Goal: Task Accomplishment & Management: Manage account settings

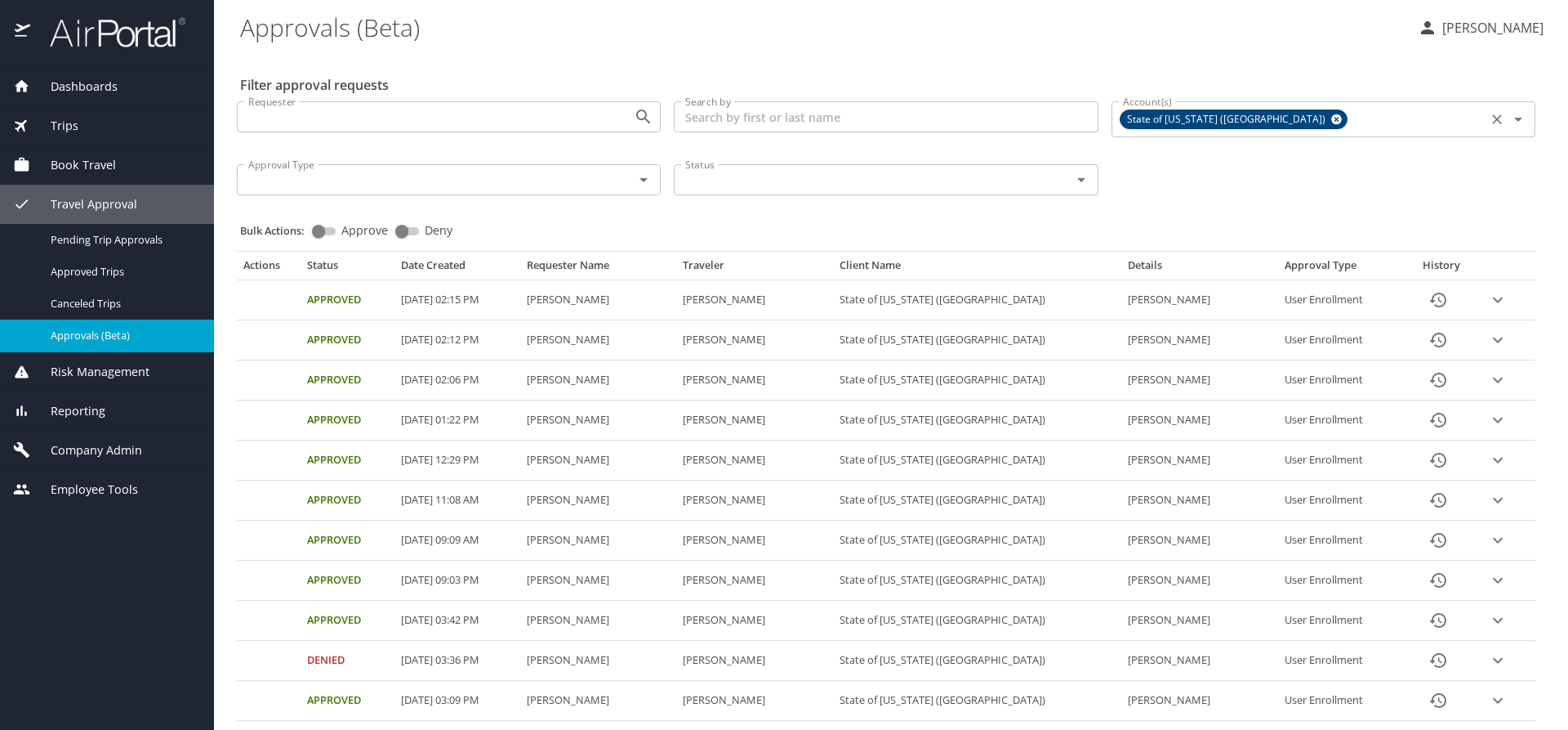
click at [1331, 122] on icon at bounding box center [1337, 119] width 11 height 11
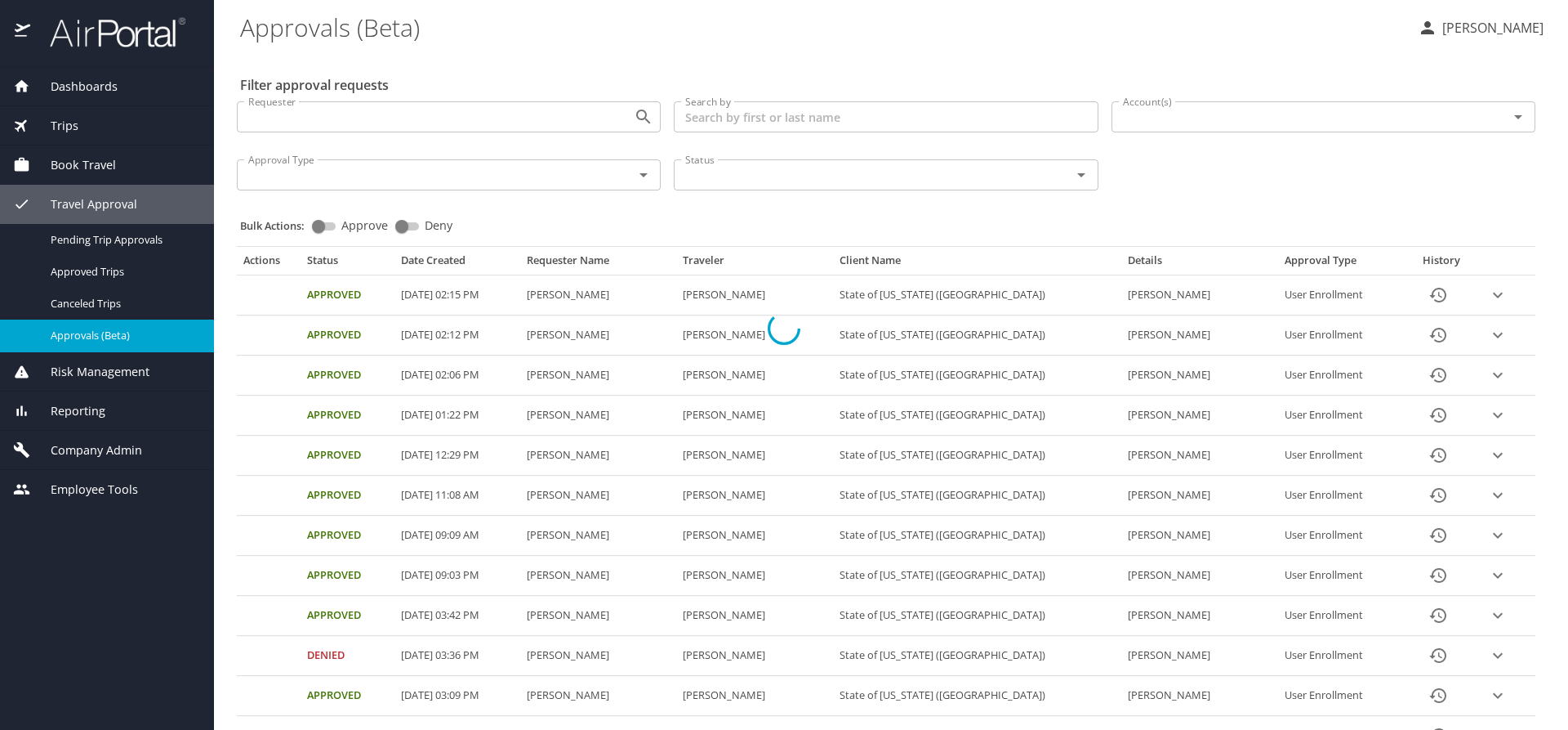
click at [1198, 122] on div at bounding box center [784, 329] width 1568 height 802
click at [1185, 120] on div at bounding box center [784, 329] width 1568 height 802
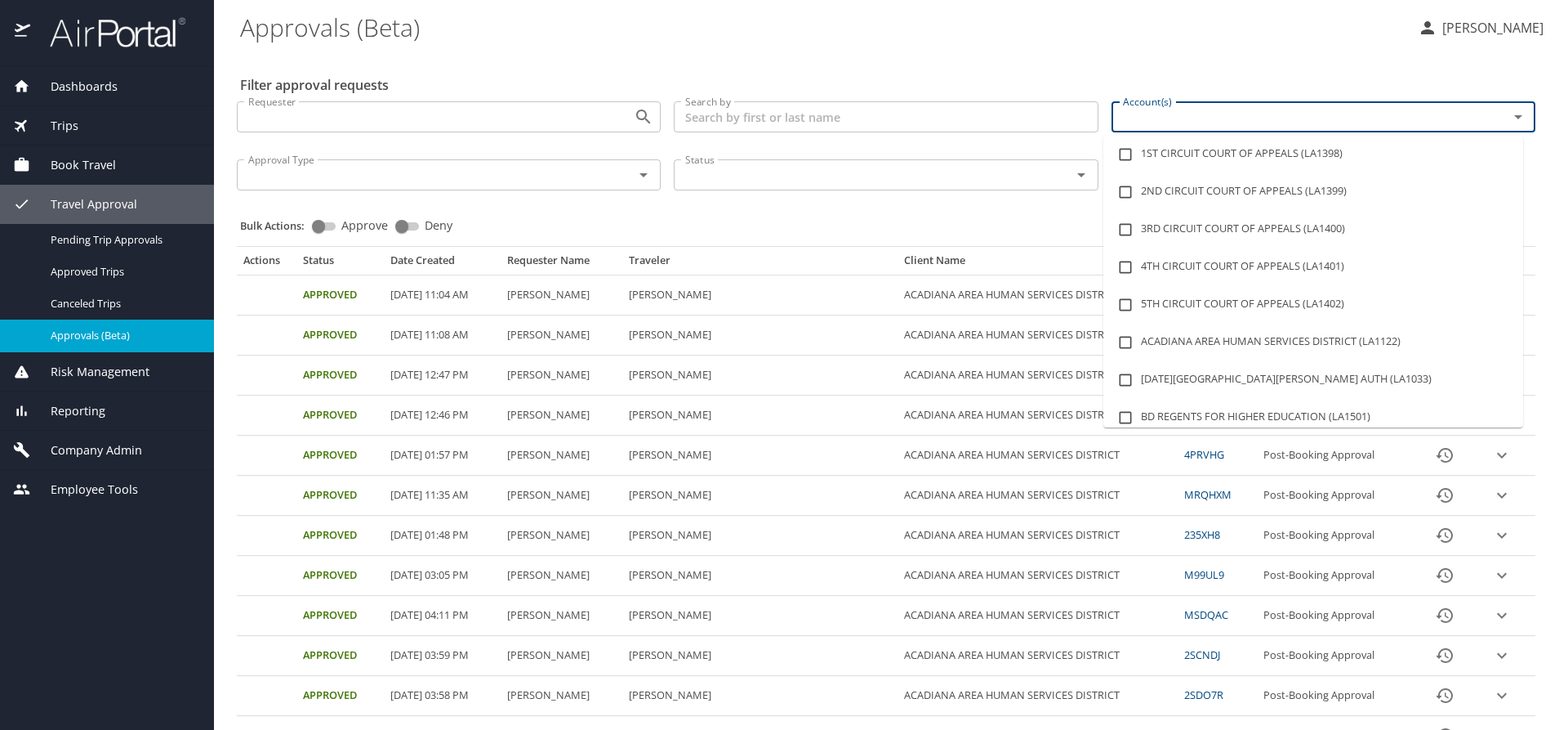
click at [1185, 121] on input "Account(s)" at bounding box center [1299, 117] width 366 height 21
type input "lsu"
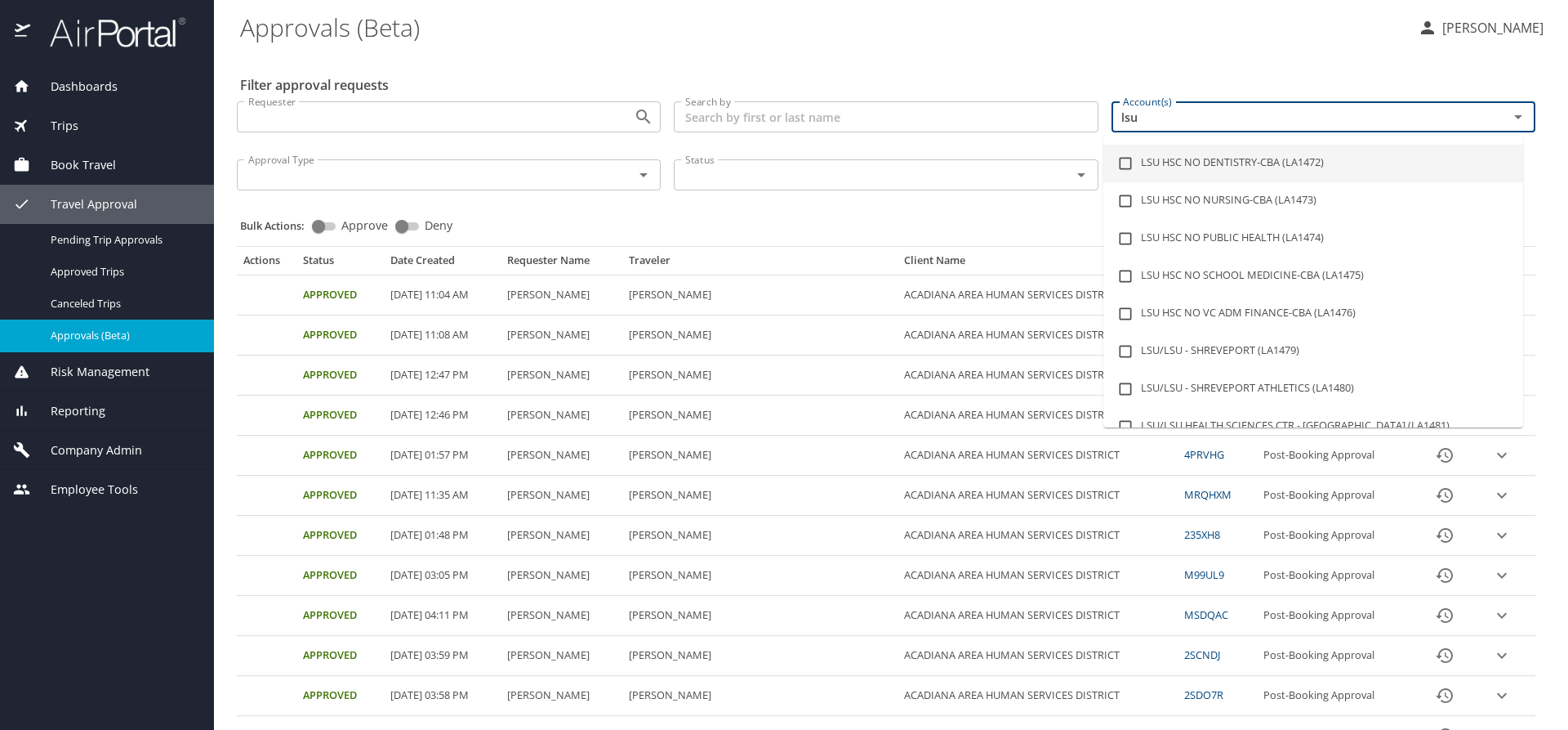
scroll to position [163, 0]
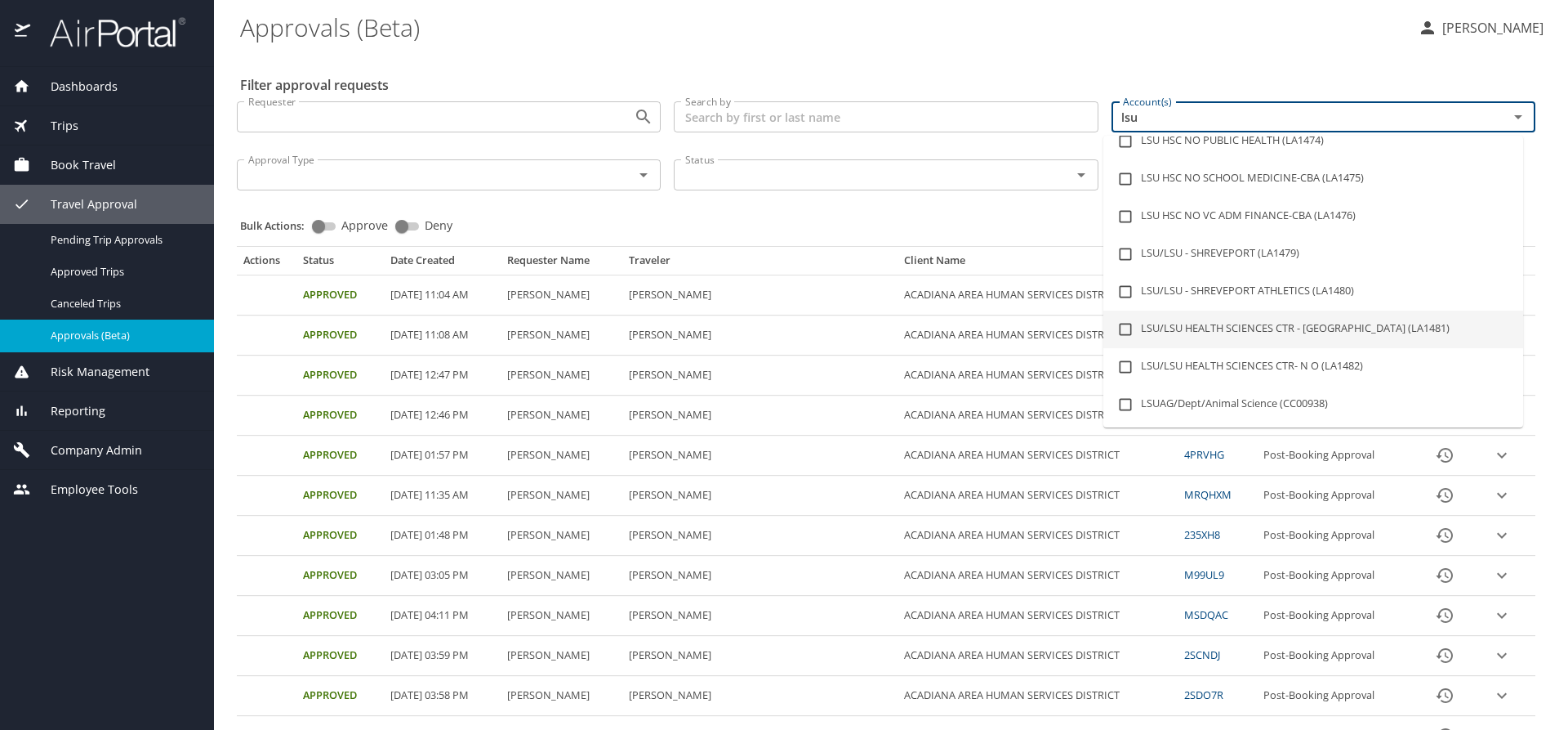
click at [1264, 323] on li "LSU/LSU HEALTH SCIENCES CTR - [GEOGRAPHIC_DATA] (LA1481)" at bounding box center [1313, 329] width 420 height 38
checkbox input "true"
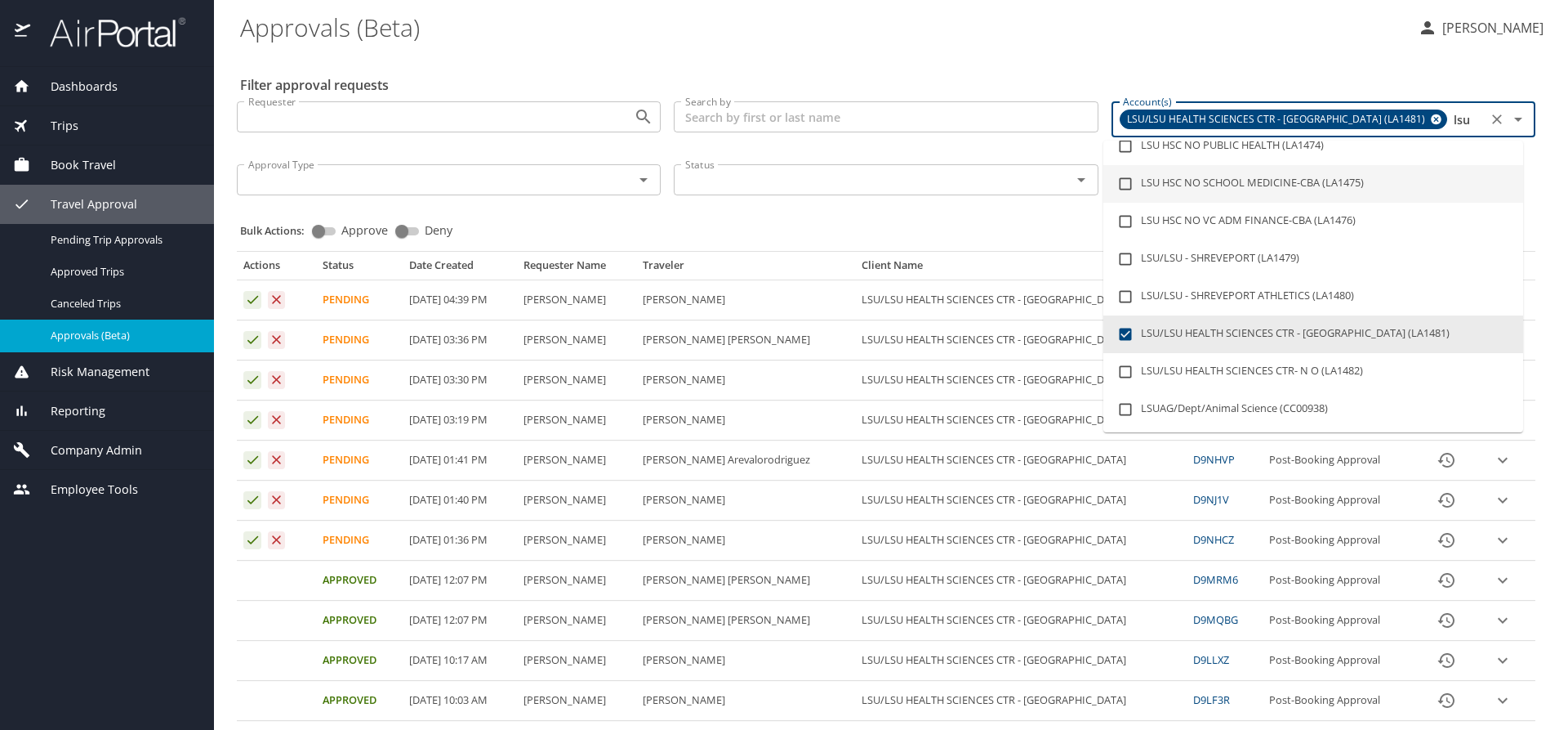
type input "lsu"
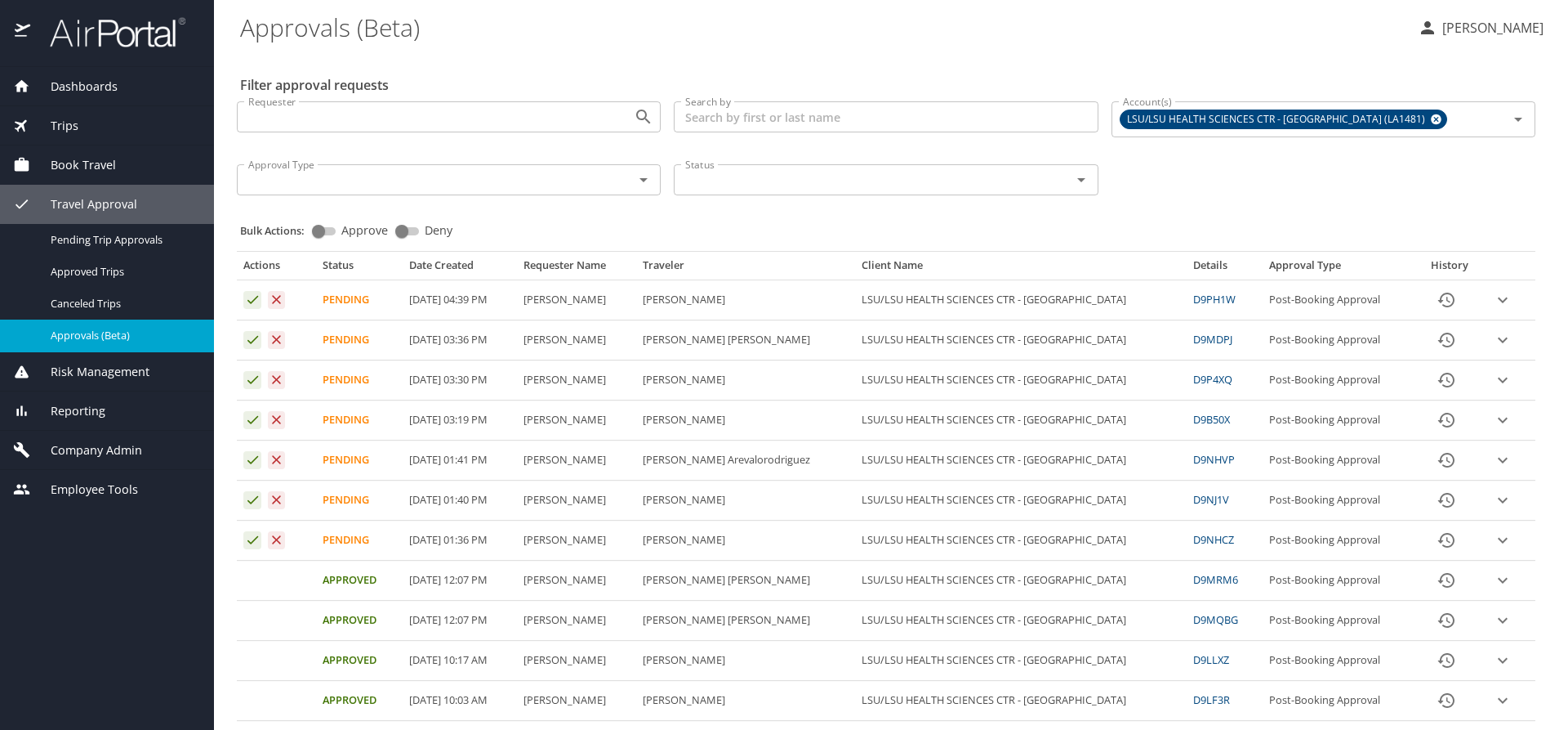
click at [896, 217] on div "Bulk Actions: Approve Deny" at bounding box center [891, 223] width 1302 height 36
click at [1495, 309] on icon "expand row" at bounding box center [1503, 300] width 19 height 19
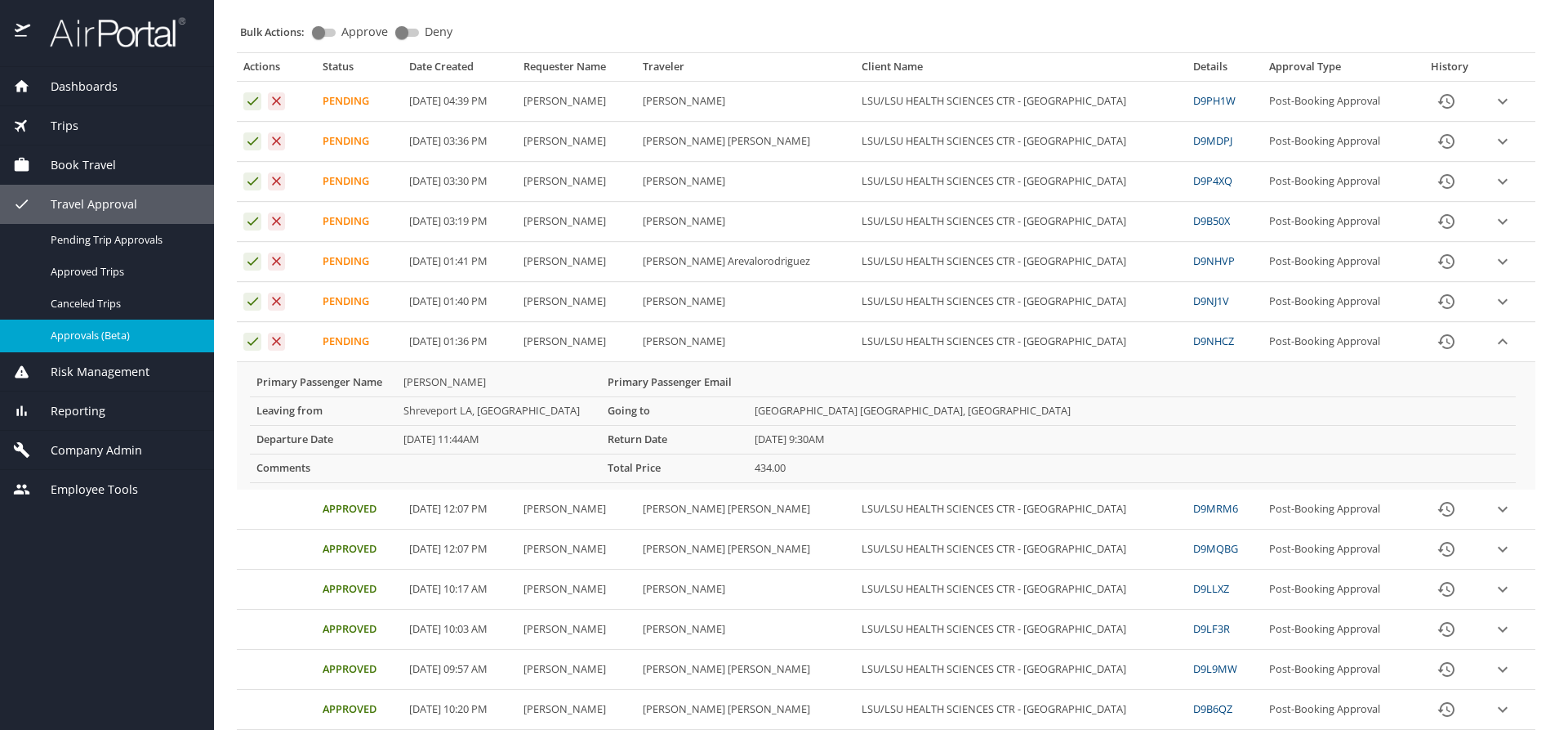
scroll to position [245, 0]
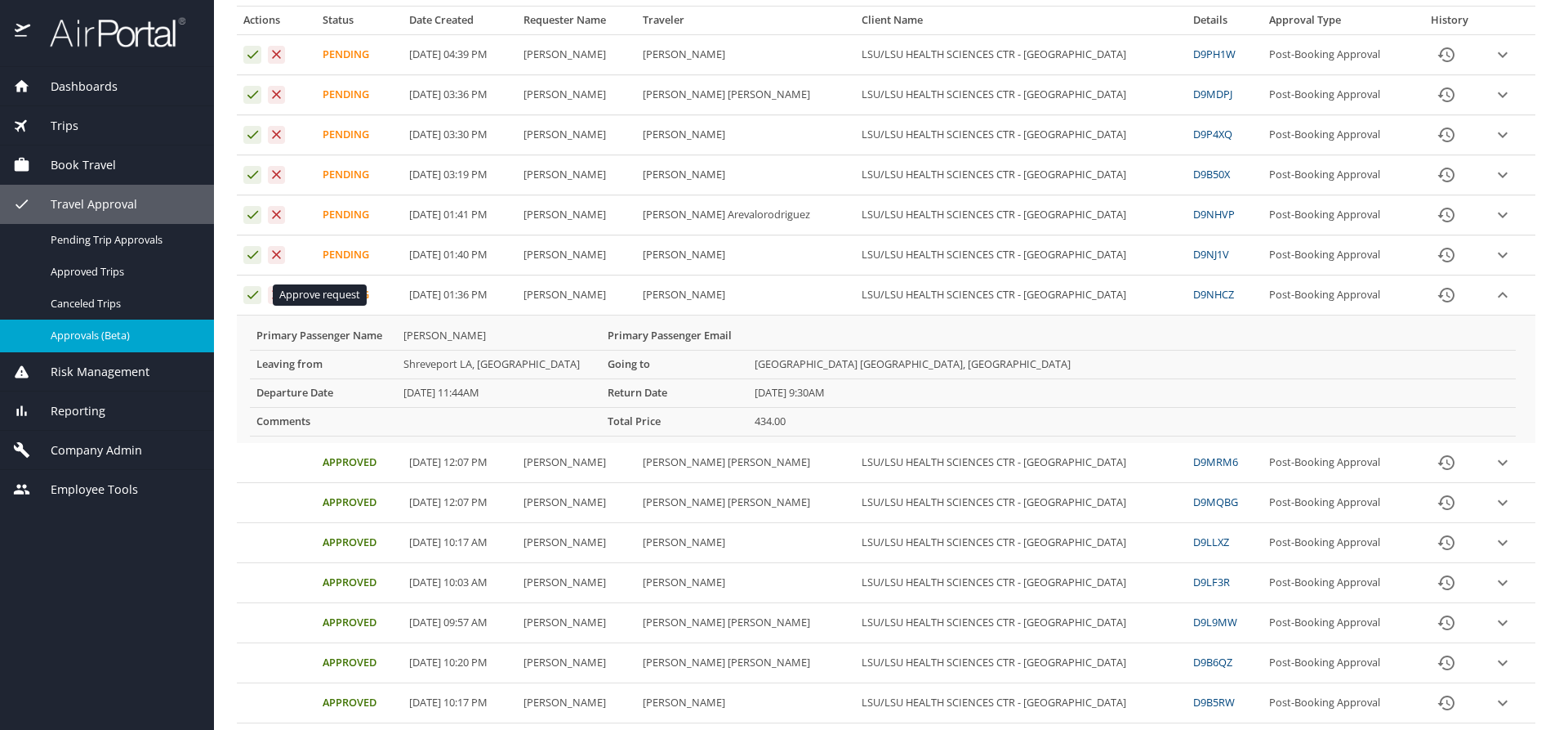
click at [251, 298] on icon "Approval table" at bounding box center [253, 294] width 11 height 8
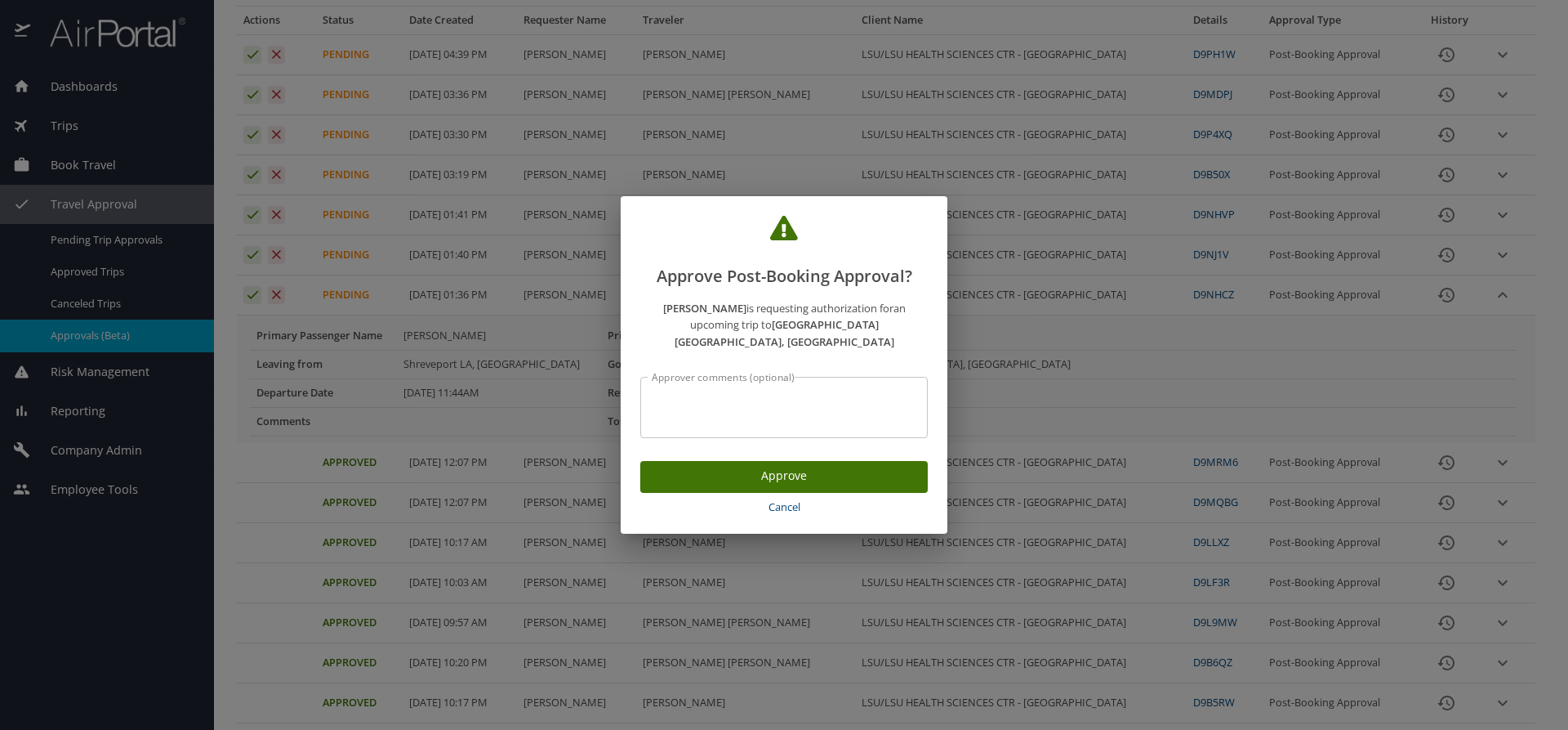
click at [671, 468] on span "Approve" at bounding box center [784, 475] width 261 height 20
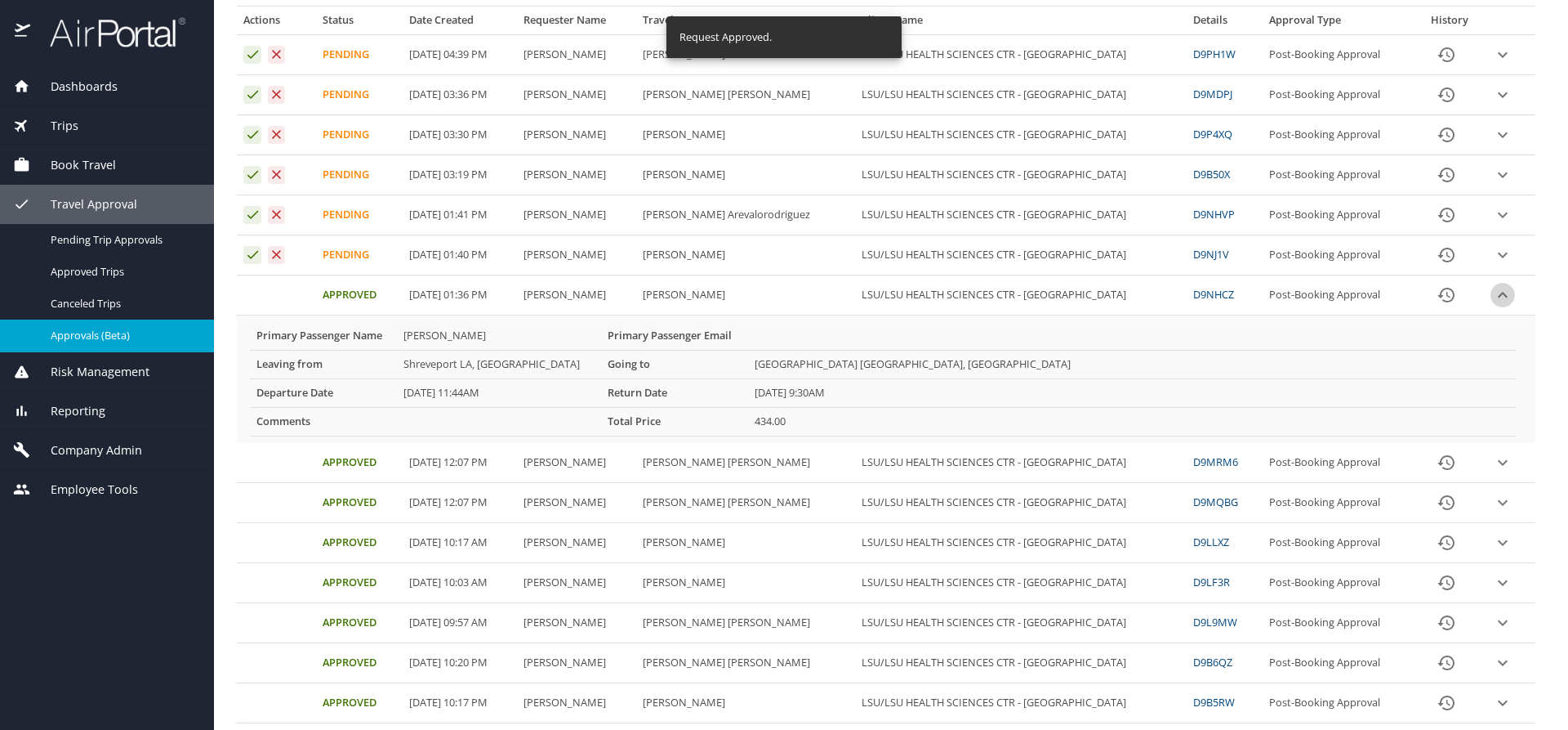
click at [1493, 65] on icon "expand row" at bounding box center [1503, 55] width 19 height 19
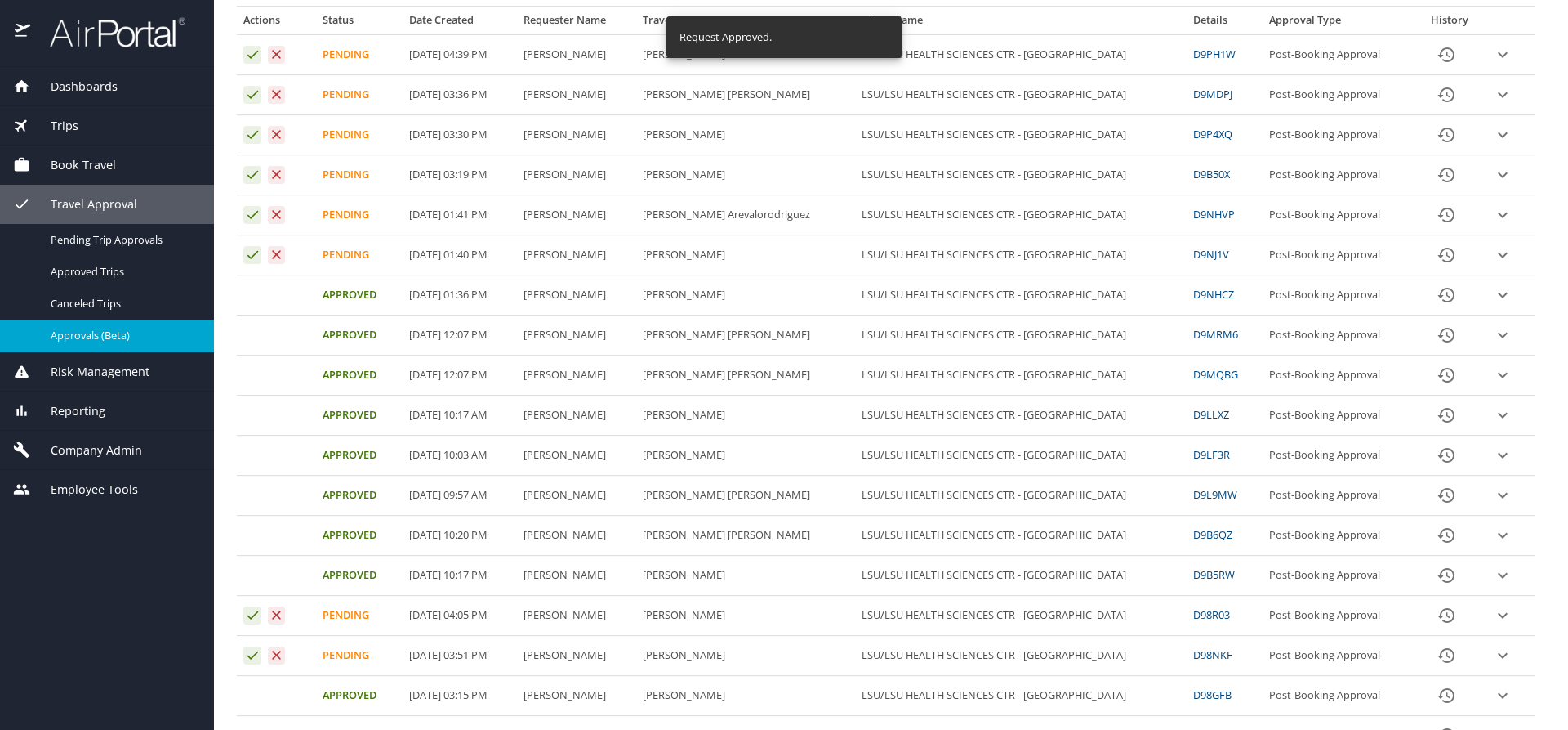
click at [1495, 65] on icon "expand row" at bounding box center [1503, 55] width 19 height 19
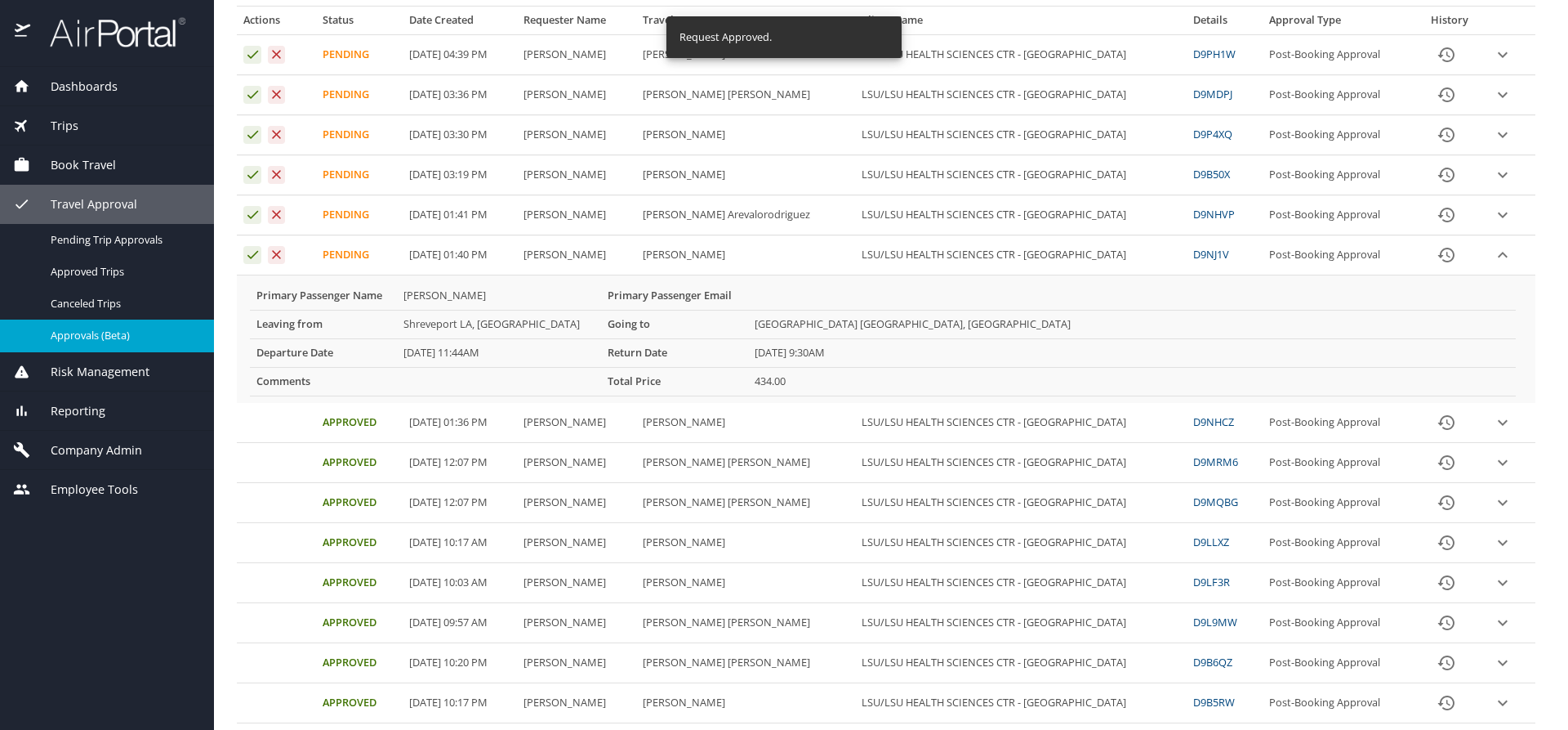
drag, startPoint x: 823, startPoint y: 255, endPoint x: 764, endPoint y: 258, distance: 59.1
click at [764, 258] on td "[PERSON_NAME]" at bounding box center [746, 255] width 219 height 40
copy td "[PERSON_NAME]"
click at [1493, 65] on icon "expand row" at bounding box center [1503, 55] width 19 height 19
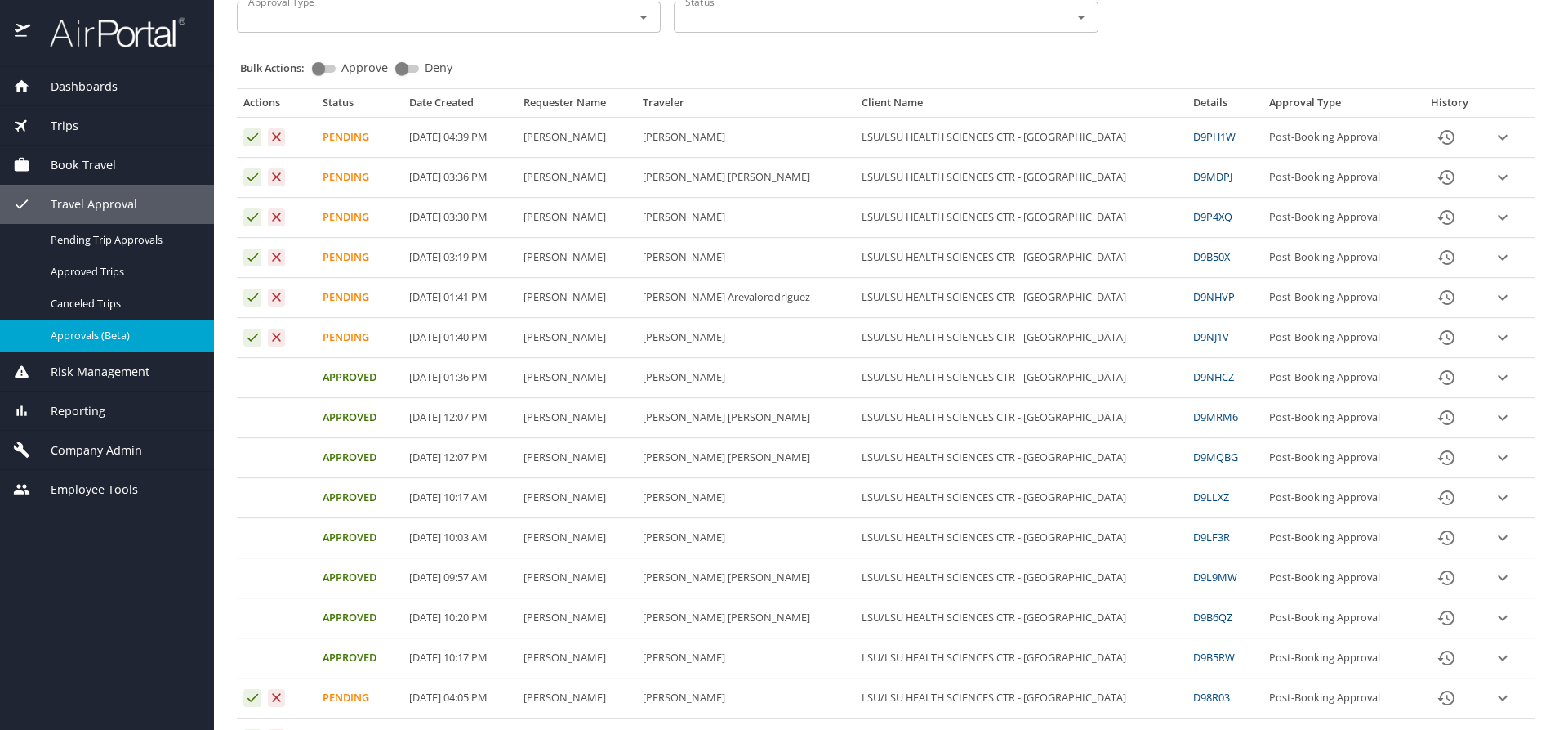
scroll to position [0, 0]
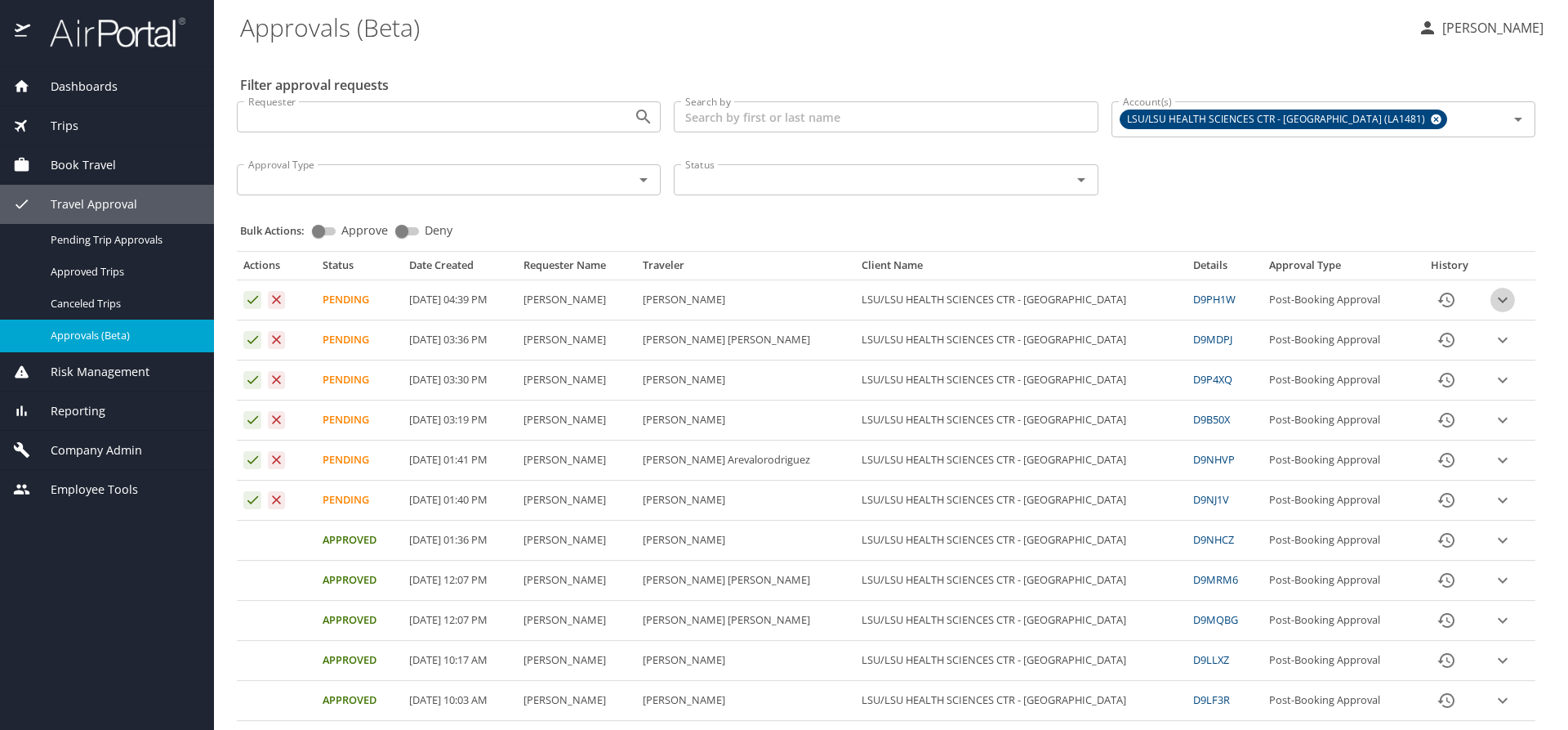
click at [1498, 300] on icon "expand row" at bounding box center [1503, 300] width 10 height 5
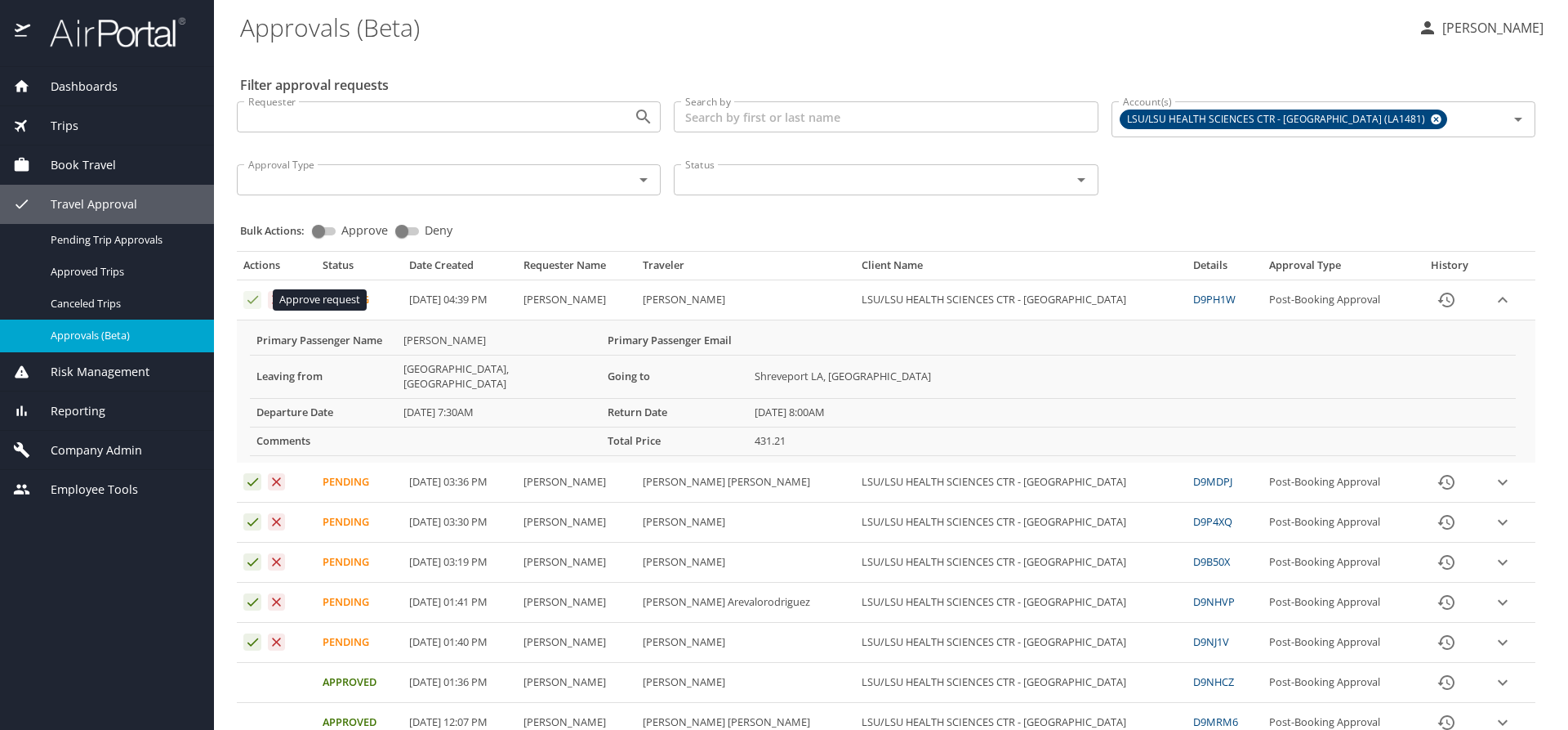
click at [254, 300] on icon "Approval table" at bounding box center [253, 300] width 11 height 8
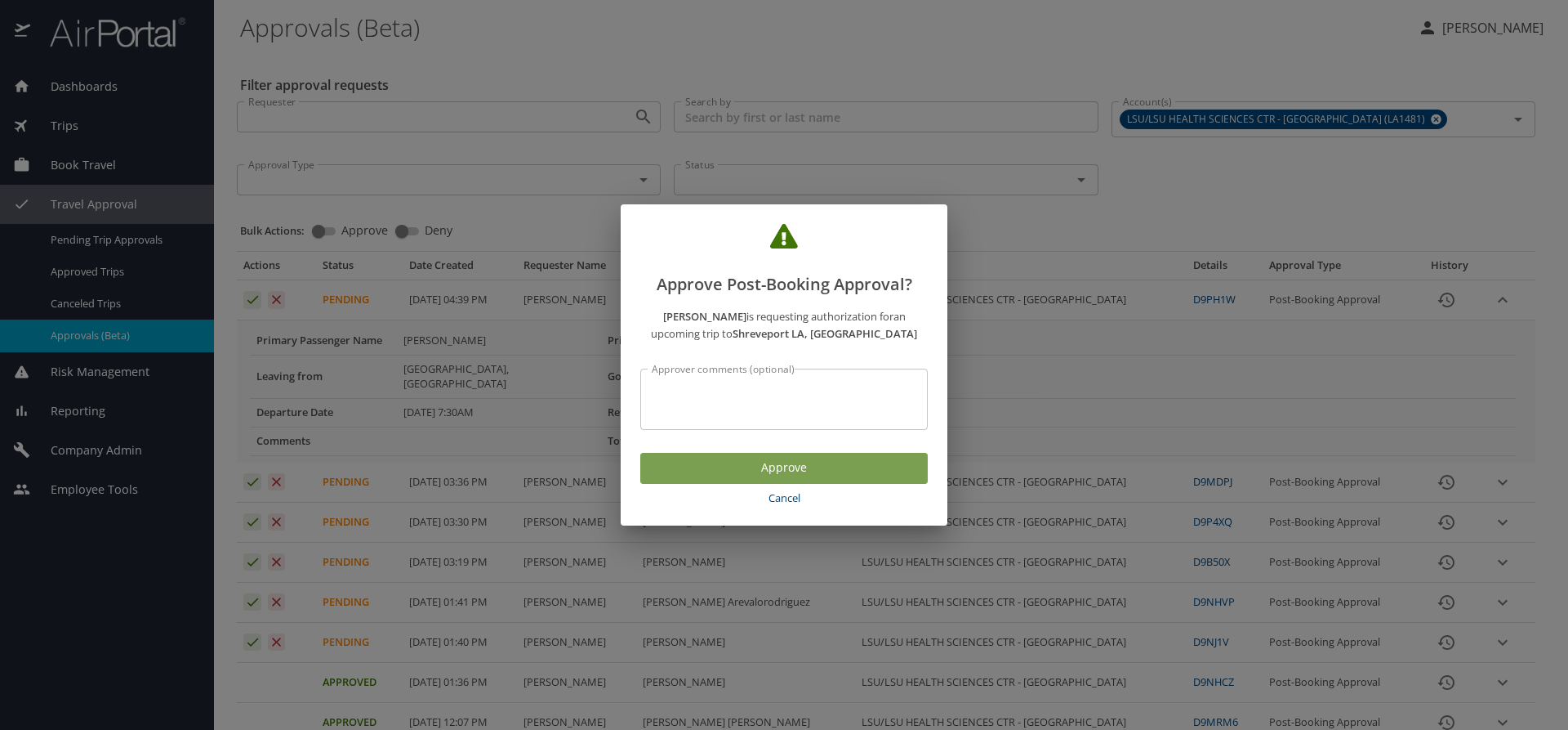
click at [808, 470] on span "Approve" at bounding box center [784, 468] width 261 height 20
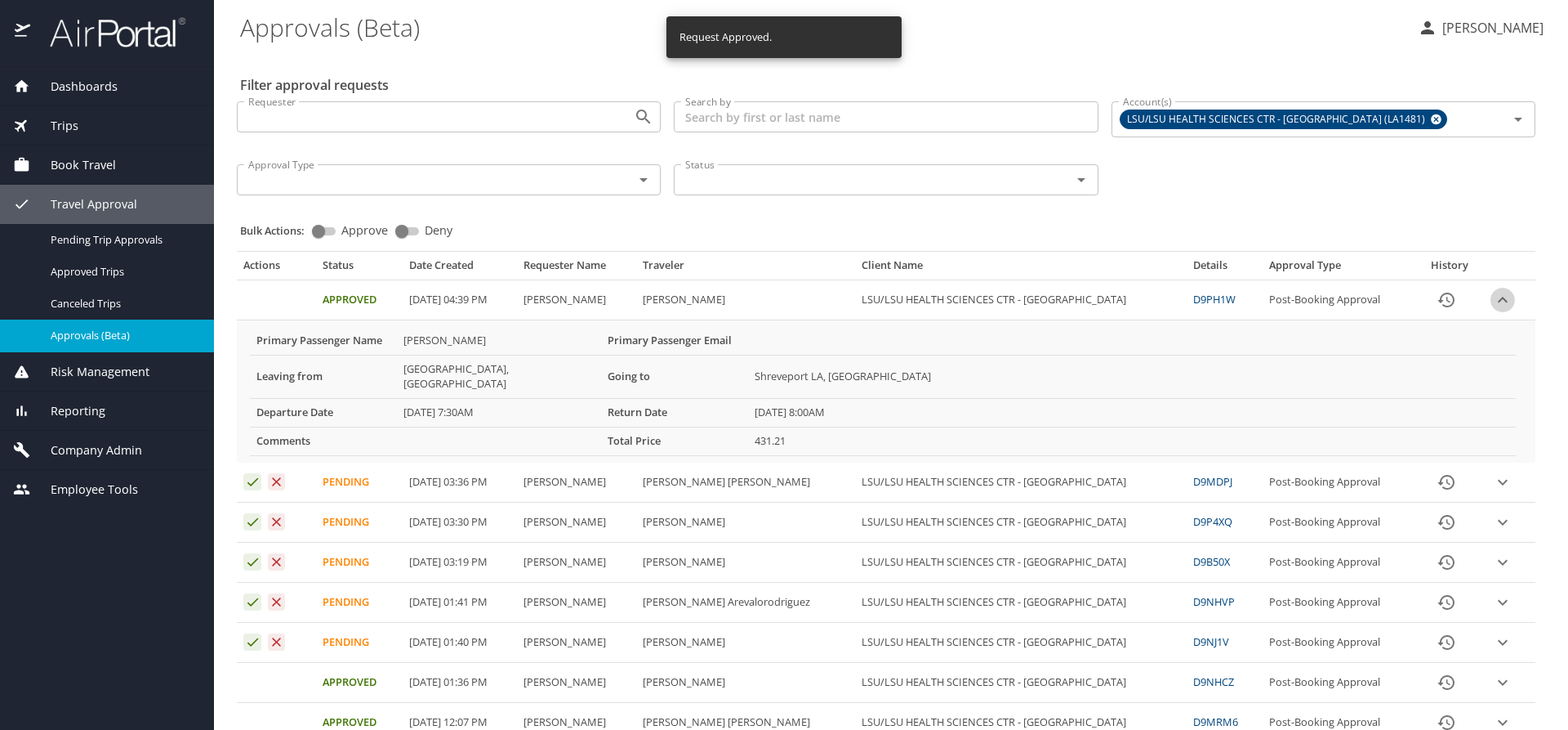
click at [1495, 299] on icon "expand row" at bounding box center [1503, 300] width 19 height 19
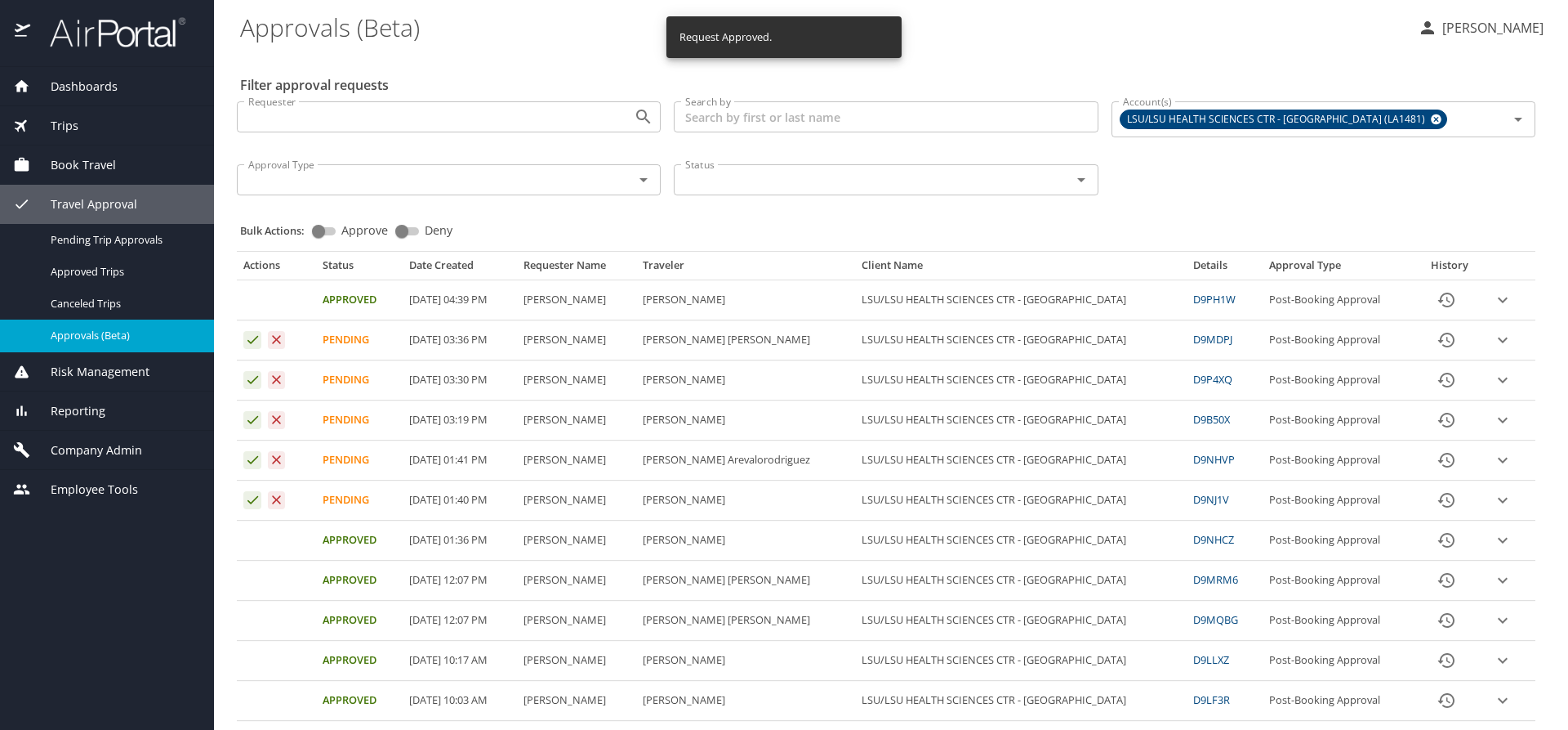
click at [1493, 309] on icon "expand row" at bounding box center [1503, 300] width 19 height 19
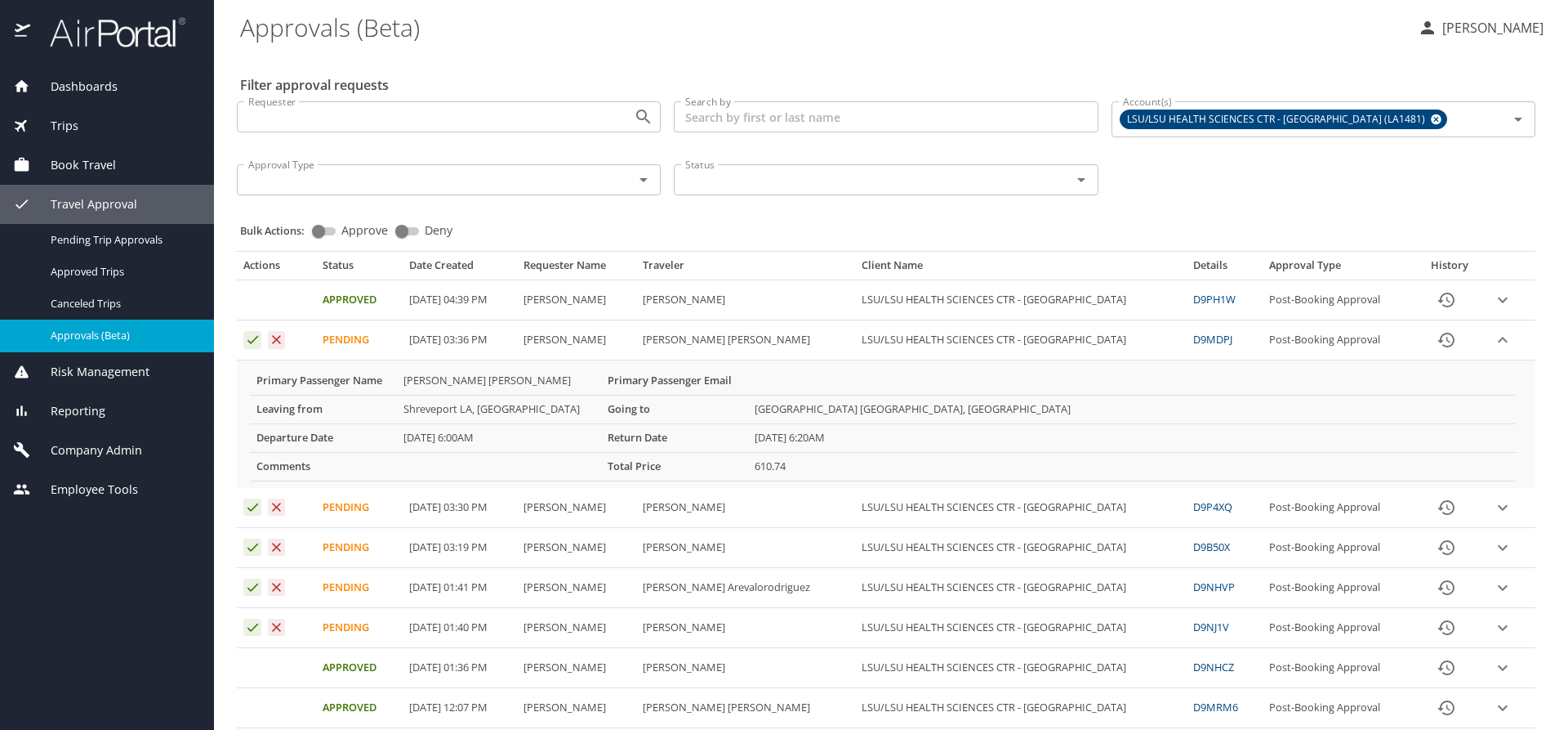
click at [1498, 309] on icon "expand row" at bounding box center [1503, 300] width 19 height 19
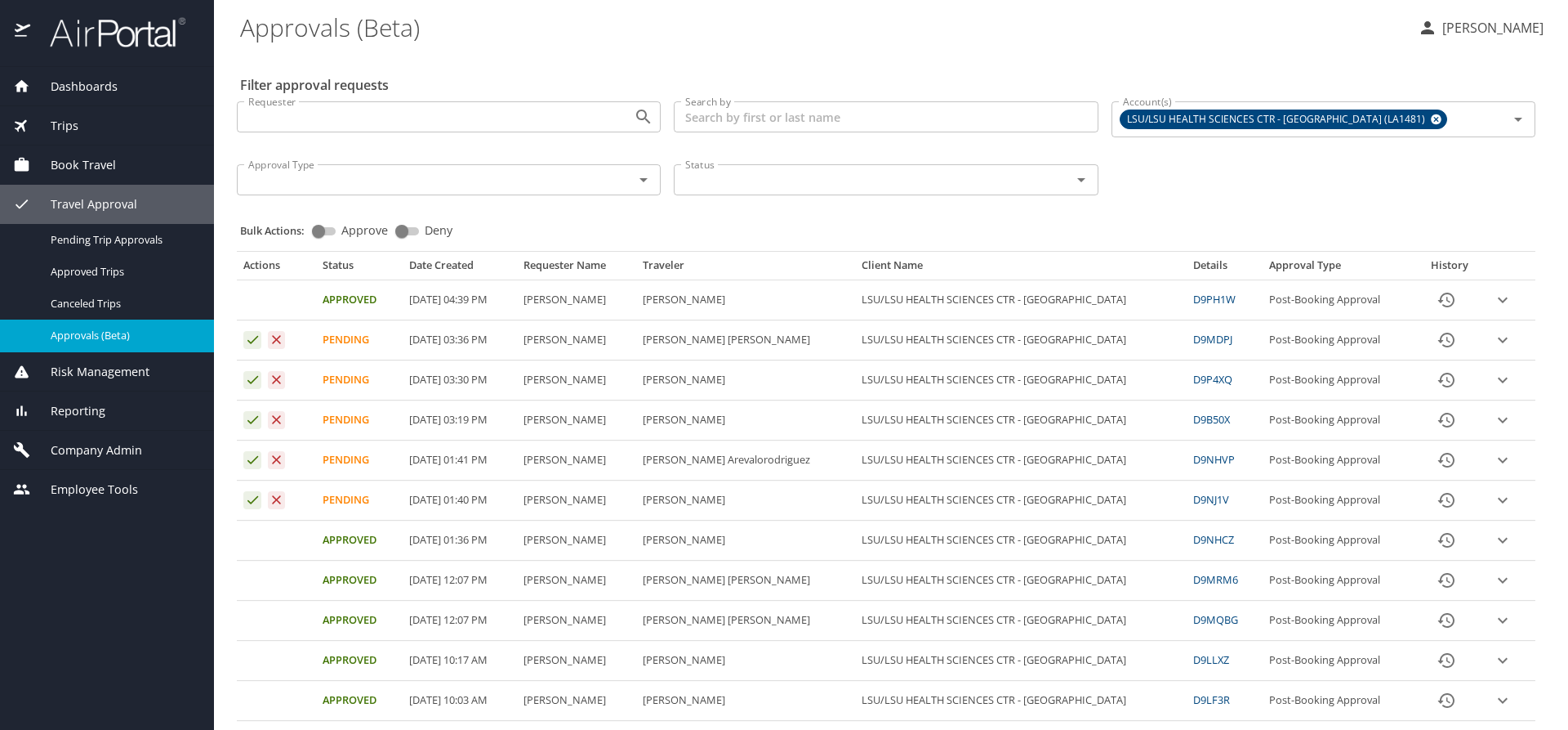
click at [1493, 309] on icon "expand row" at bounding box center [1503, 300] width 19 height 19
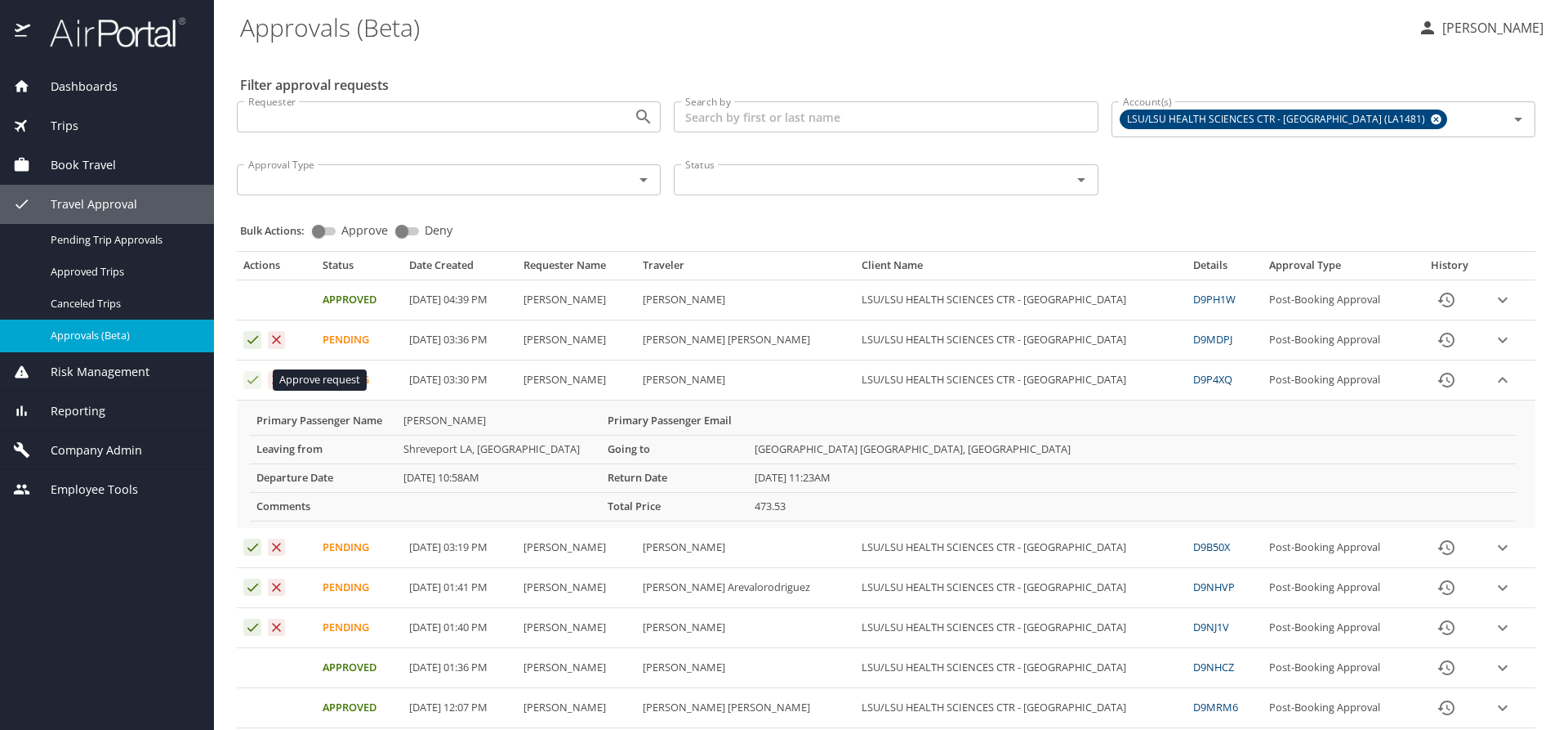
click at [249, 384] on icon "Approval table" at bounding box center [253, 380] width 16 height 16
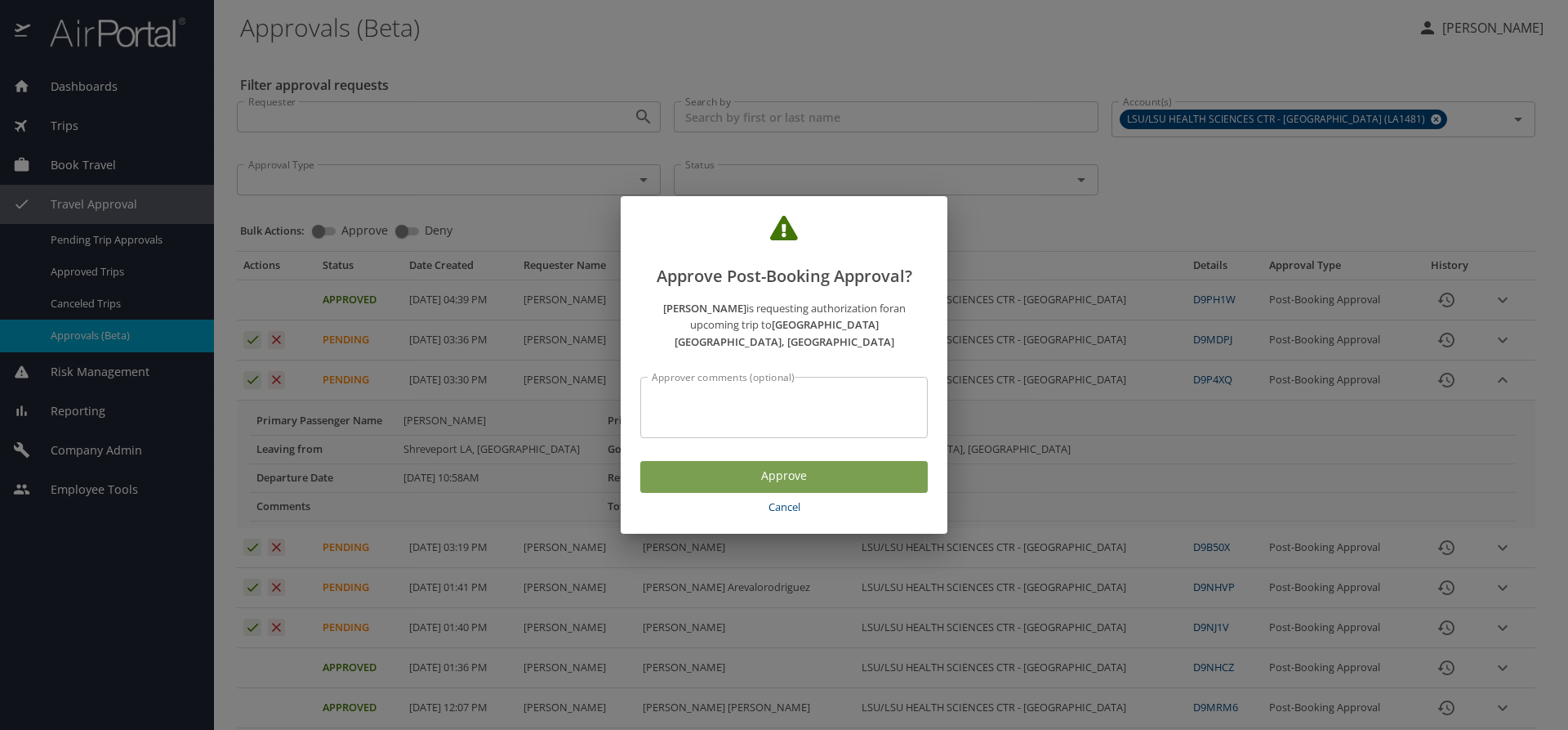
click at [699, 469] on span "Approve" at bounding box center [784, 475] width 261 height 20
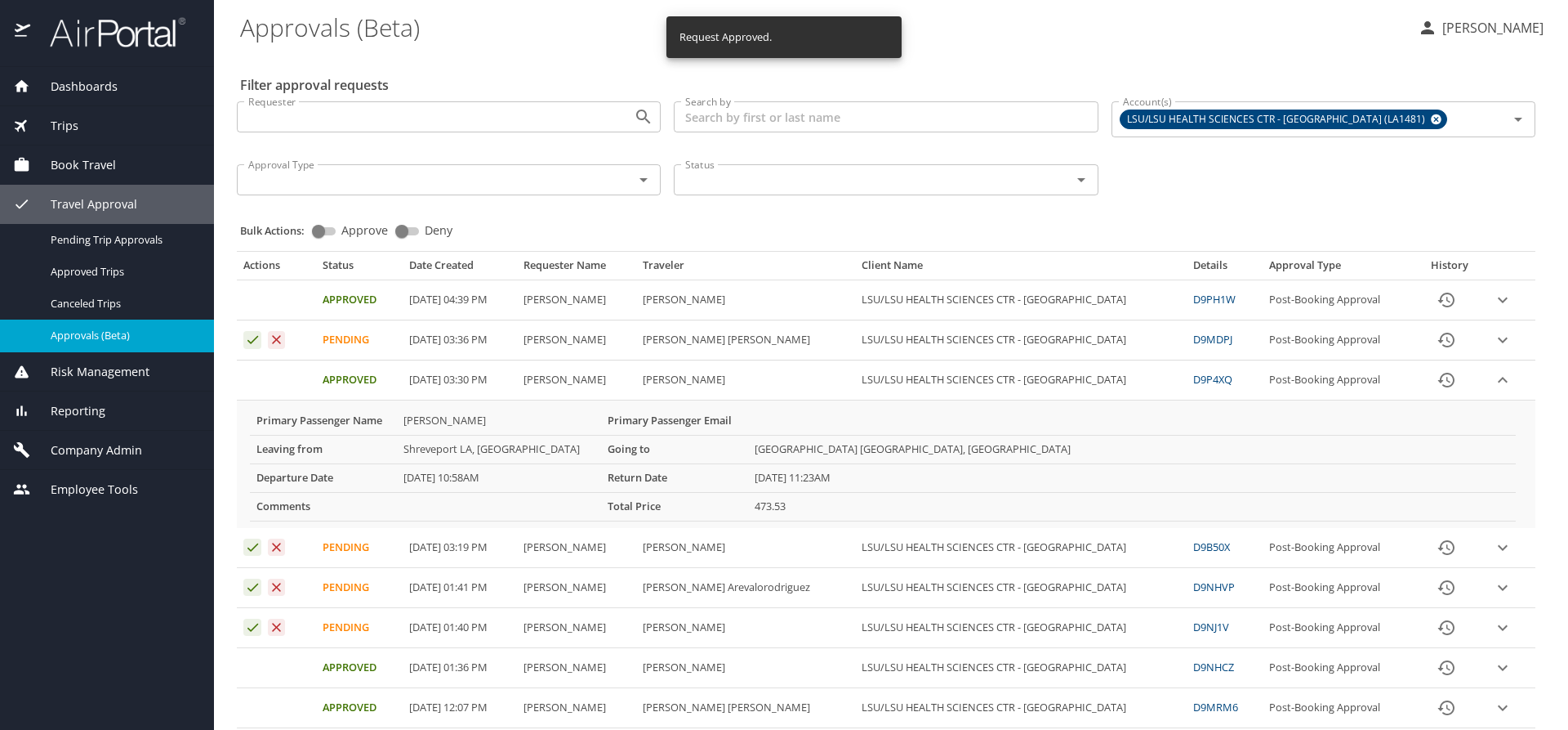
click at [1493, 309] on icon "expand row" at bounding box center [1503, 300] width 19 height 19
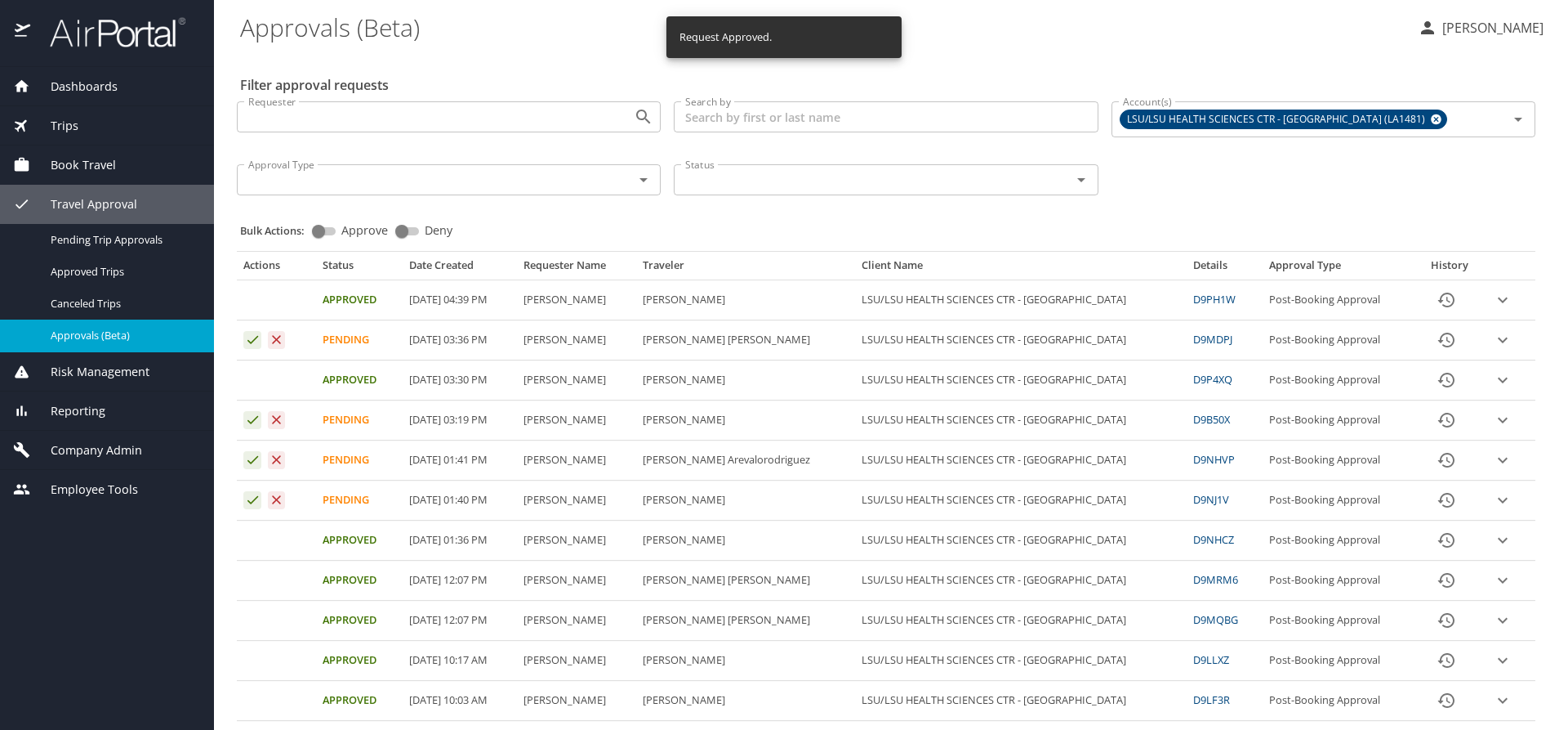
click at [1498, 303] on icon "expand row" at bounding box center [1503, 300] width 10 height 5
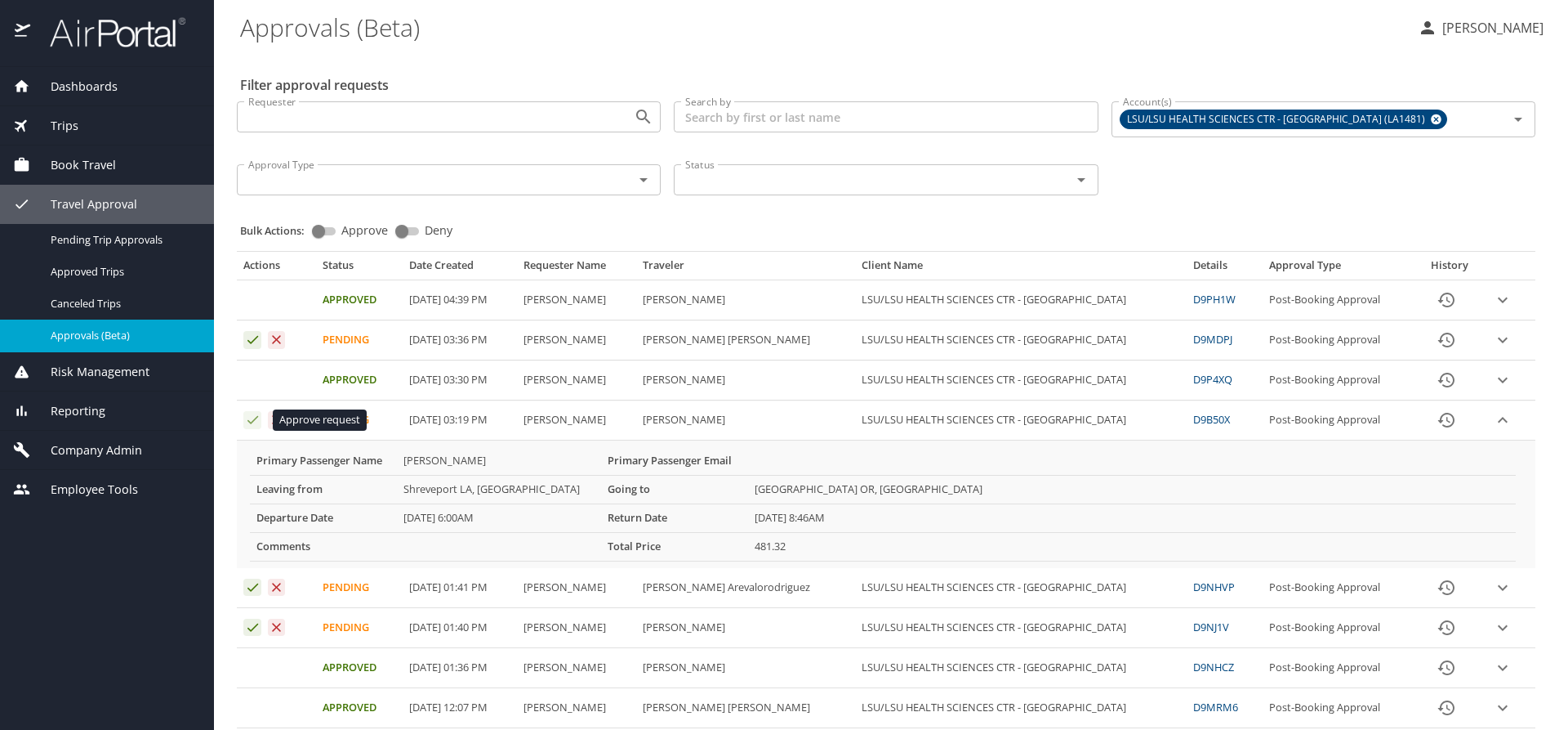
click at [254, 418] on icon "Approval table" at bounding box center [253, 420] width 16 height 16
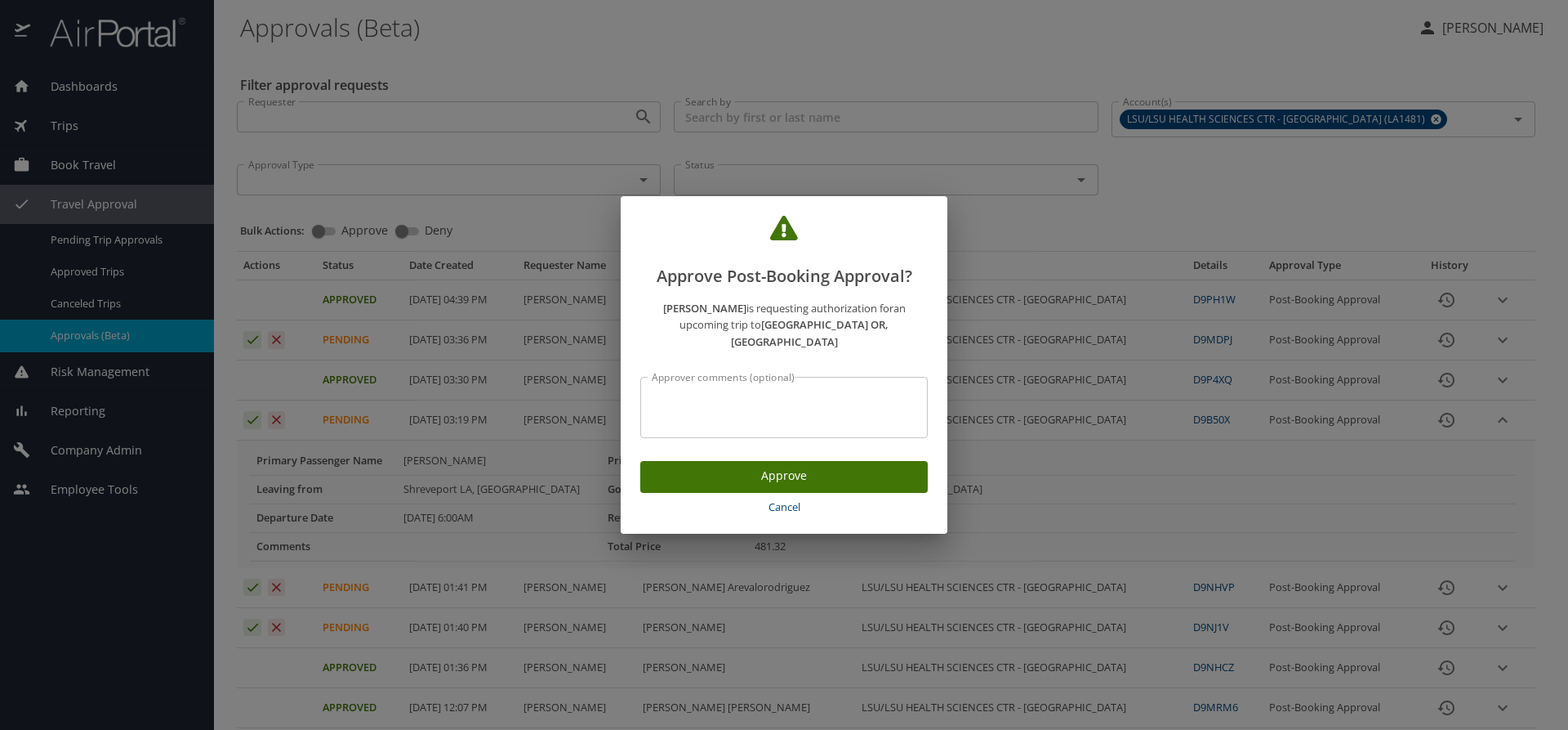
click at [687, 468] on span "Approve" at bounding box center [784, 475] width 261 height 20
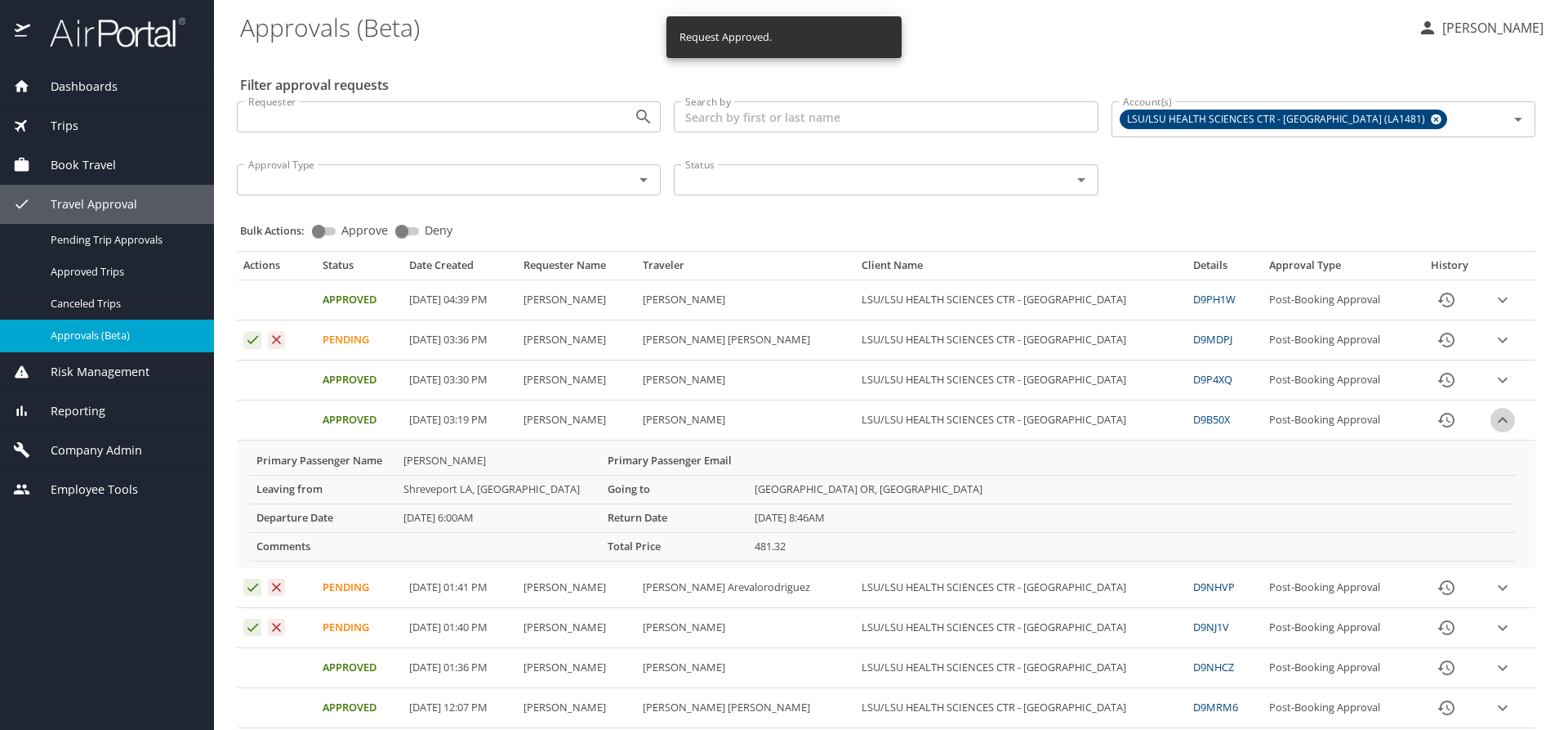
click at [1493, 309] on icon "expand row" at bounding box center [1503, 300] width 19 height 19
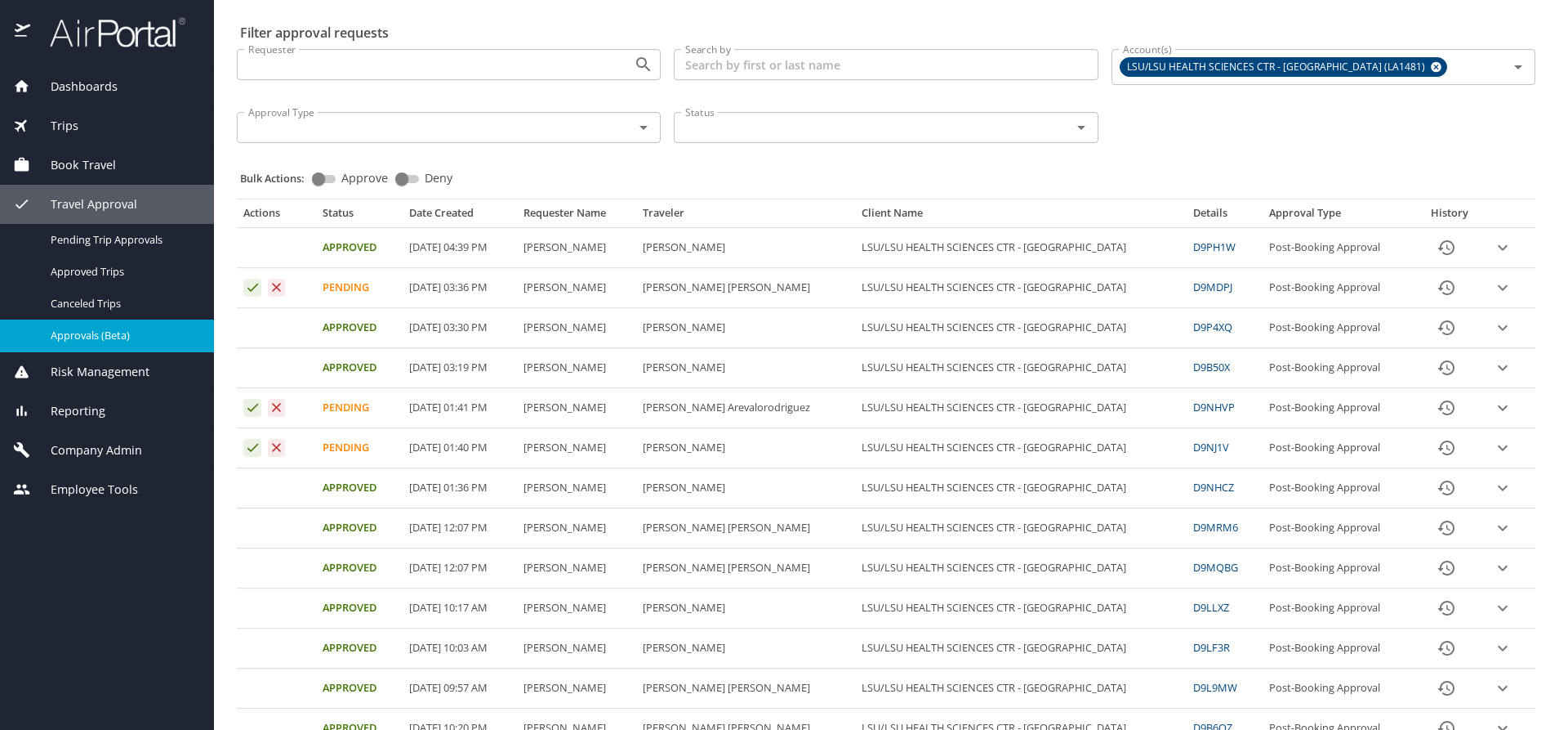
scroll to position [81, 0]
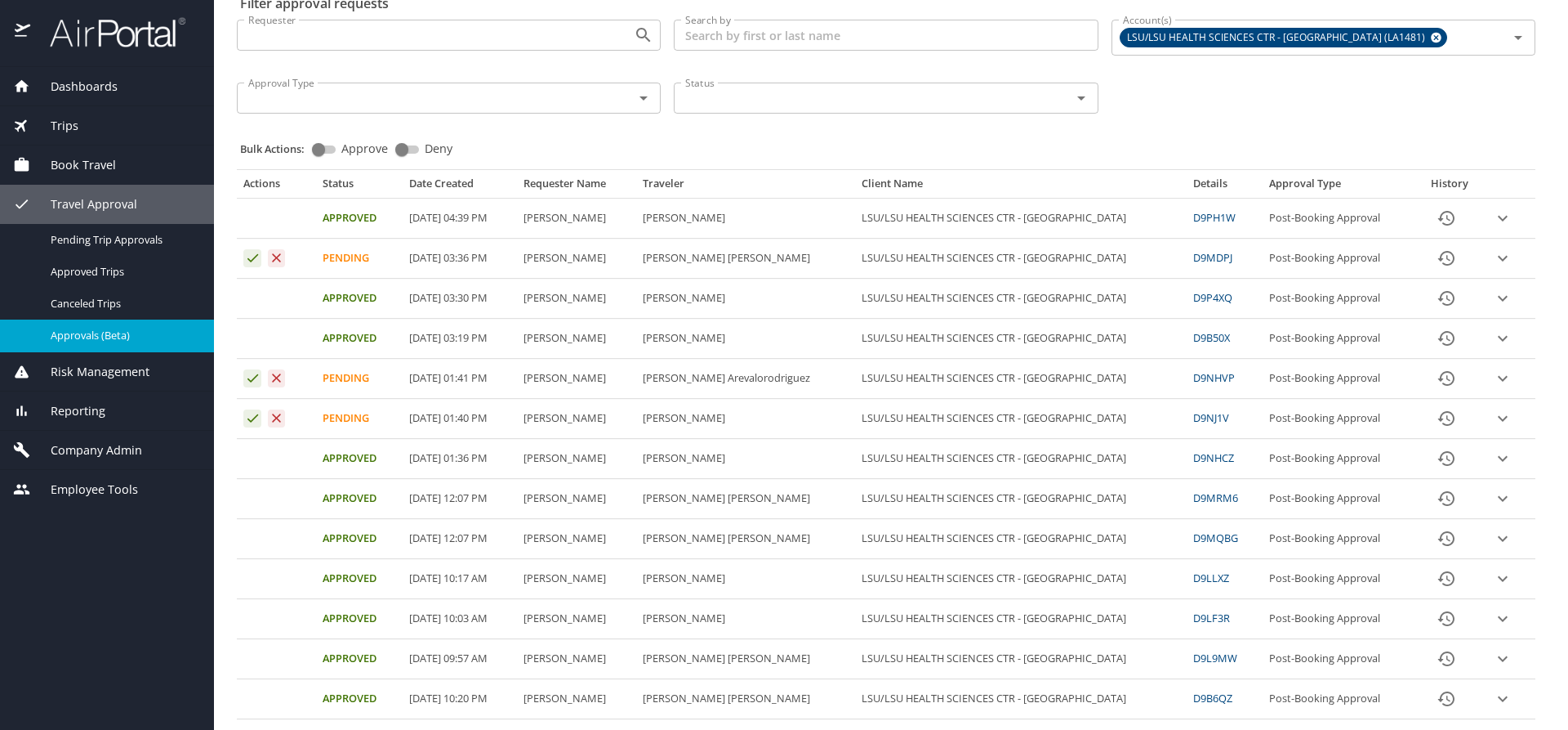
click at [853, 437] on td "[PERSON_NAME]" at bounding box center [746, 418] width 219 height 40
click at [1498, 222] on icon "expand row" at bounding box center [1503, 218] width 10 height 5
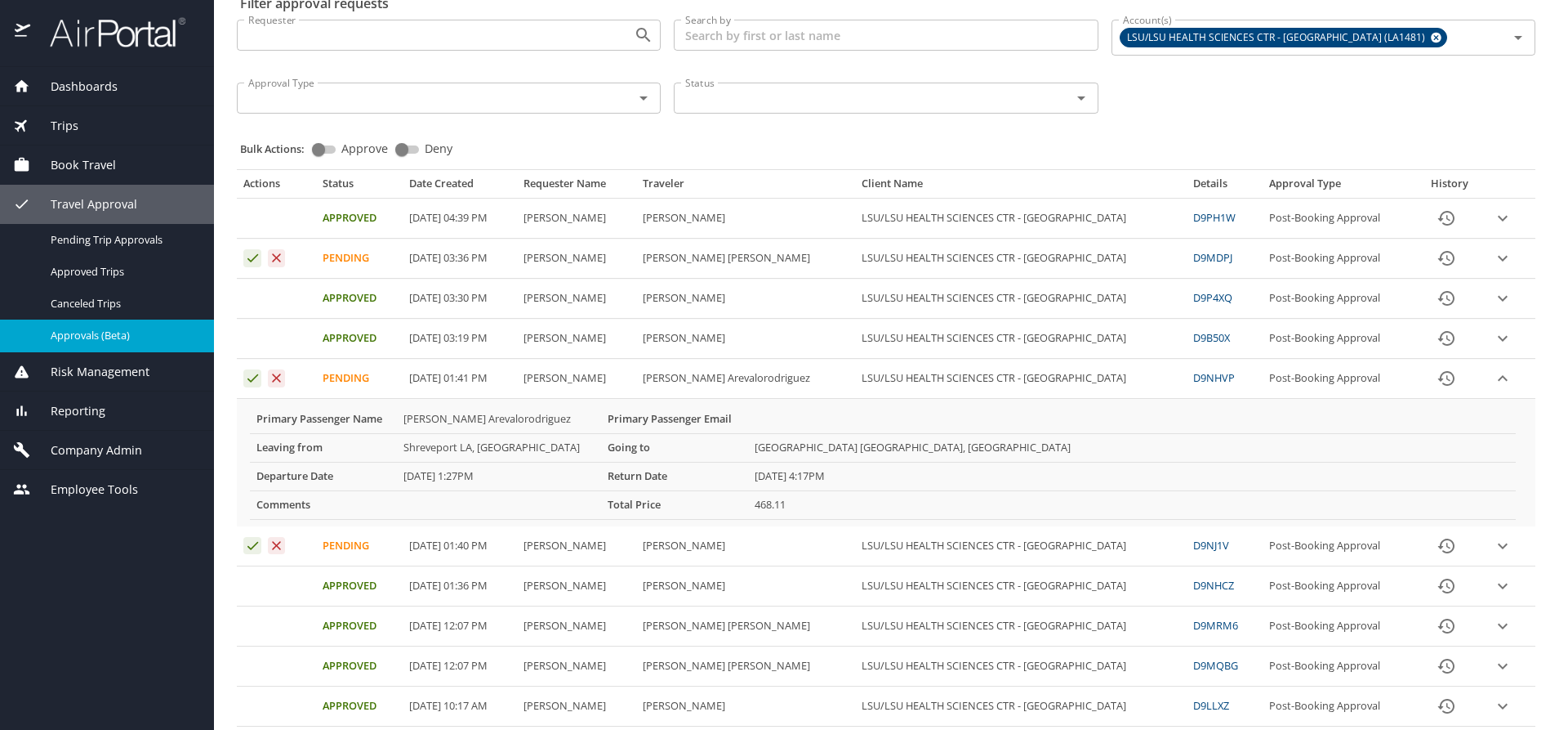
click at [1493, 228] on icon "expand row" at bounding box center [1503, 218] width 19 height 19
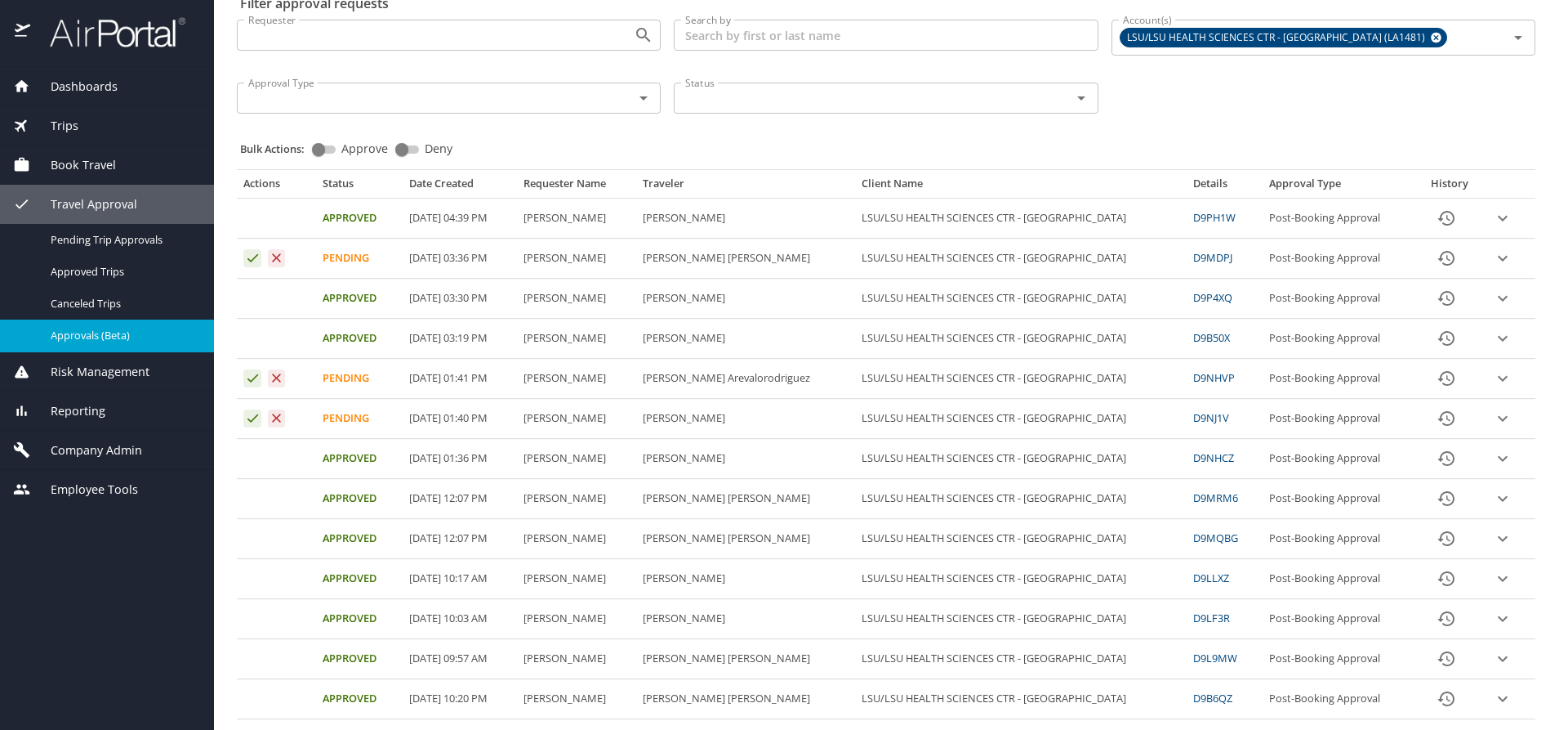
click at [1493, 228] on icon "expand row" at bounding box center [1503, 218] width 19 height 19
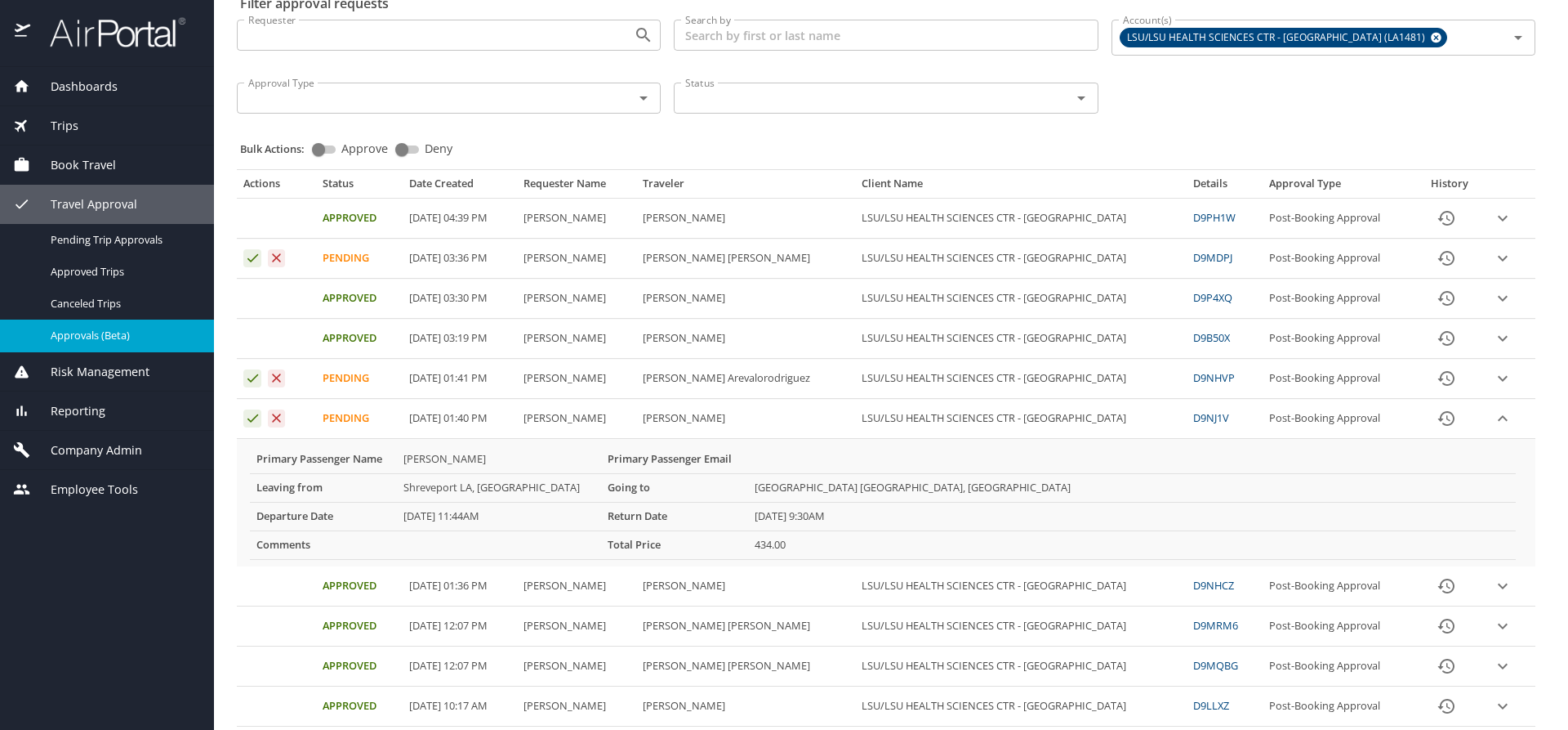
click at [1496, 228] on icon "expand row" at bounding box center [1503, 218] width 19 height 19
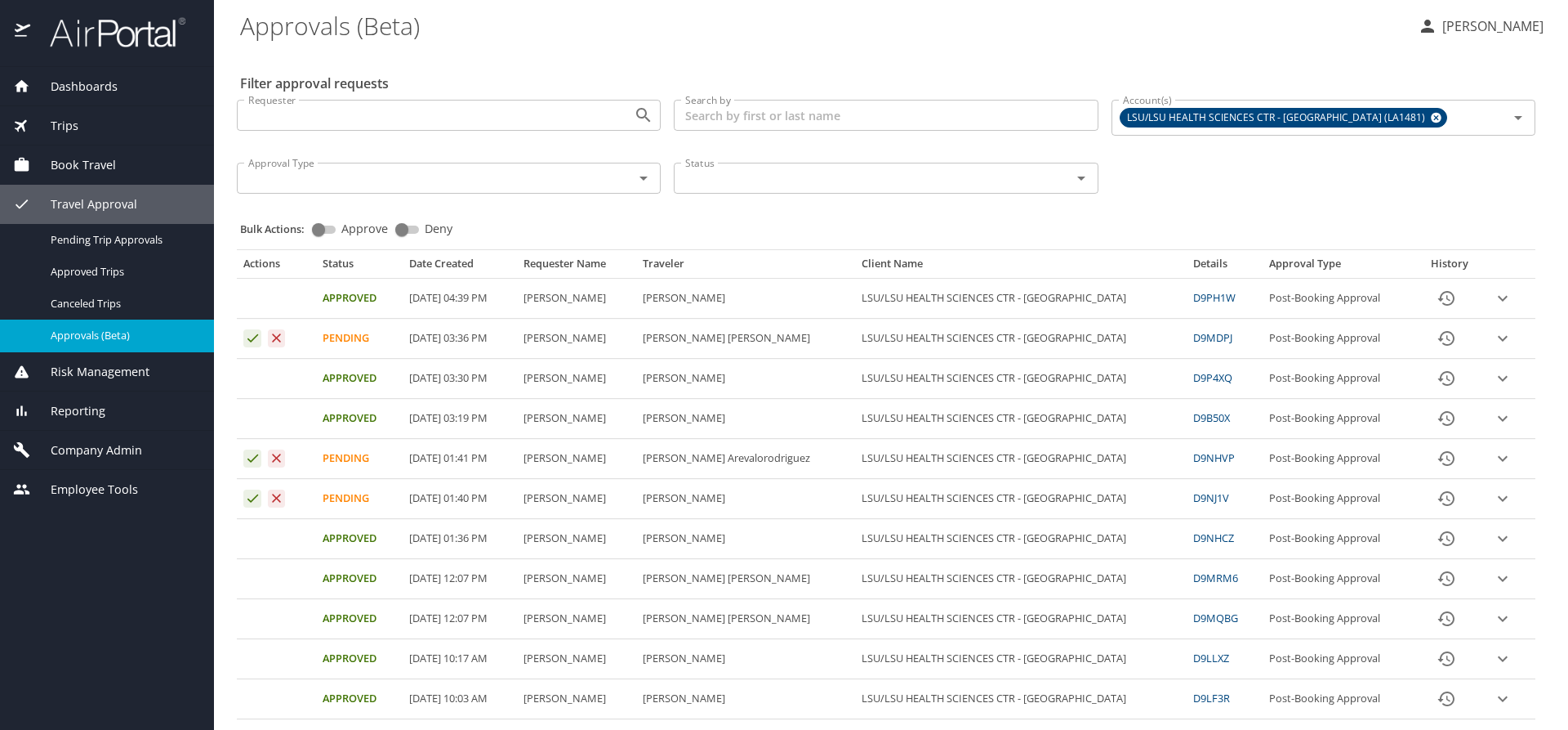
scroll to position [0, 0]
click at [1493, 309] on icon "expand row" at bounding box center [1503, 300] width 19 height 19
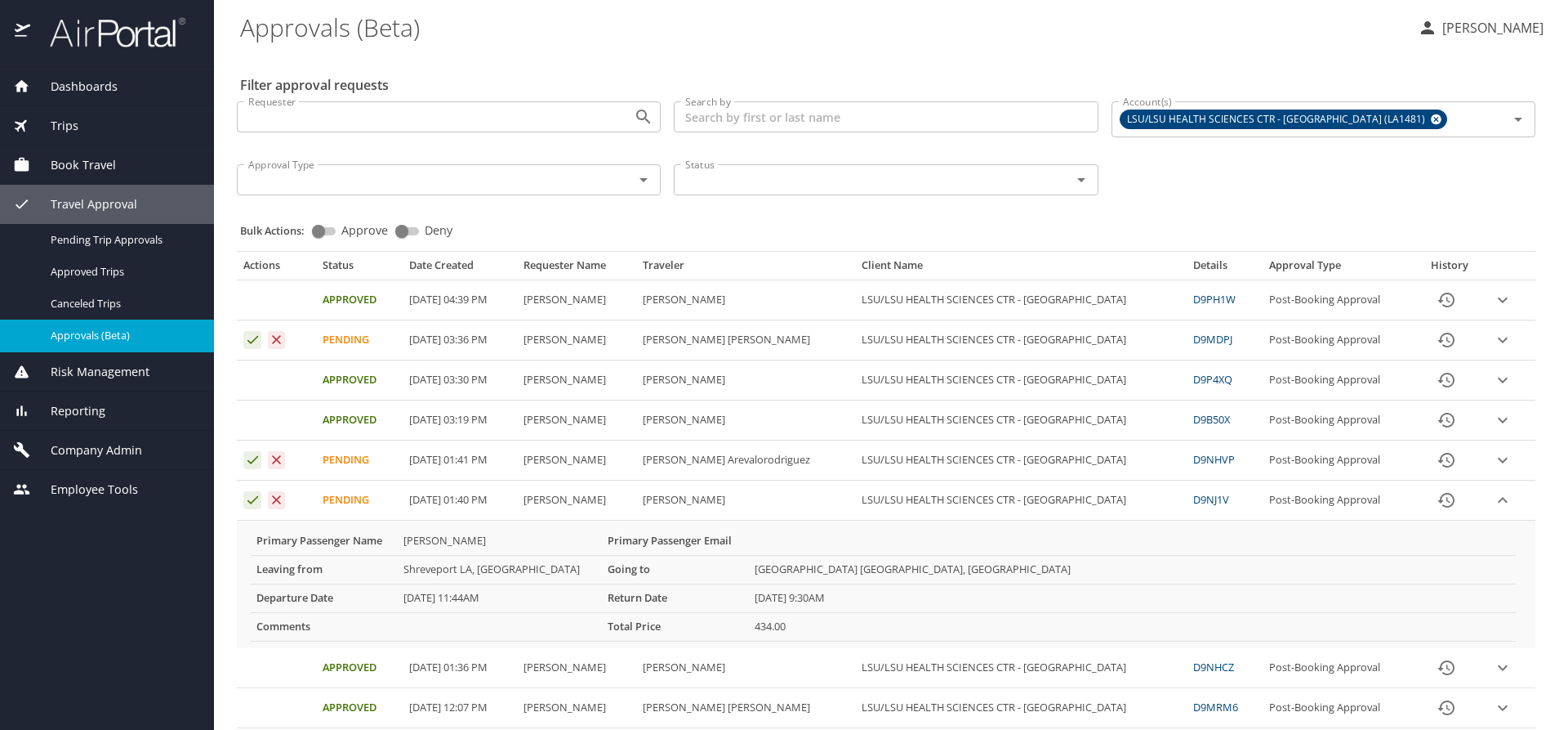
click at [995, 554] on td "More info for approvals" at bounding box center [1132, 540] width 768 height 27
click at [250, 499] on icon "Approval table" at bounding box center [253, 500] width 16 height 16
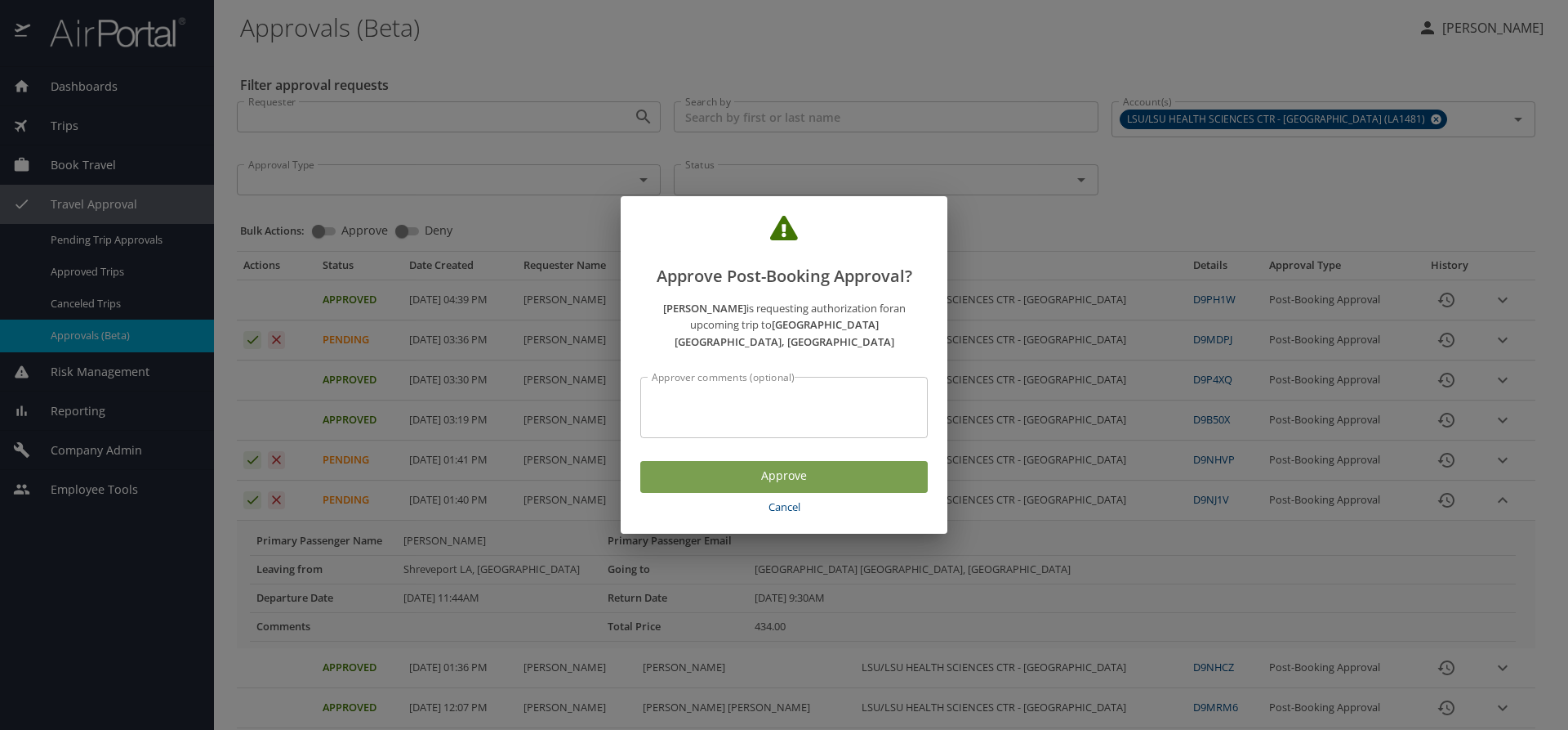
click at [664, 471] on span "Approve" at bounding box center [784, 475] width 261 height 20
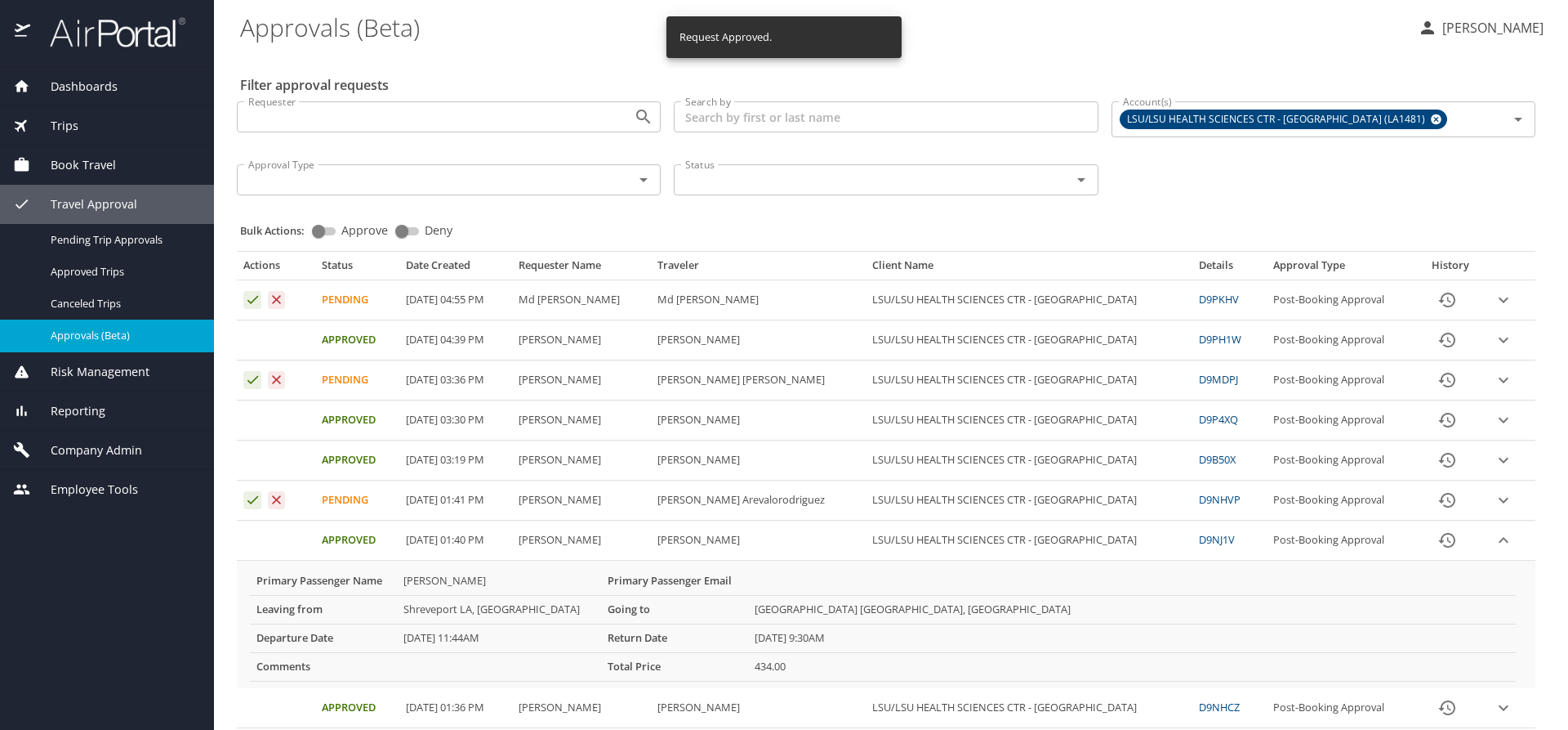
click at [1494, 309] on icon "expand row" at bounding box center [1504, 300] width 19 height 19
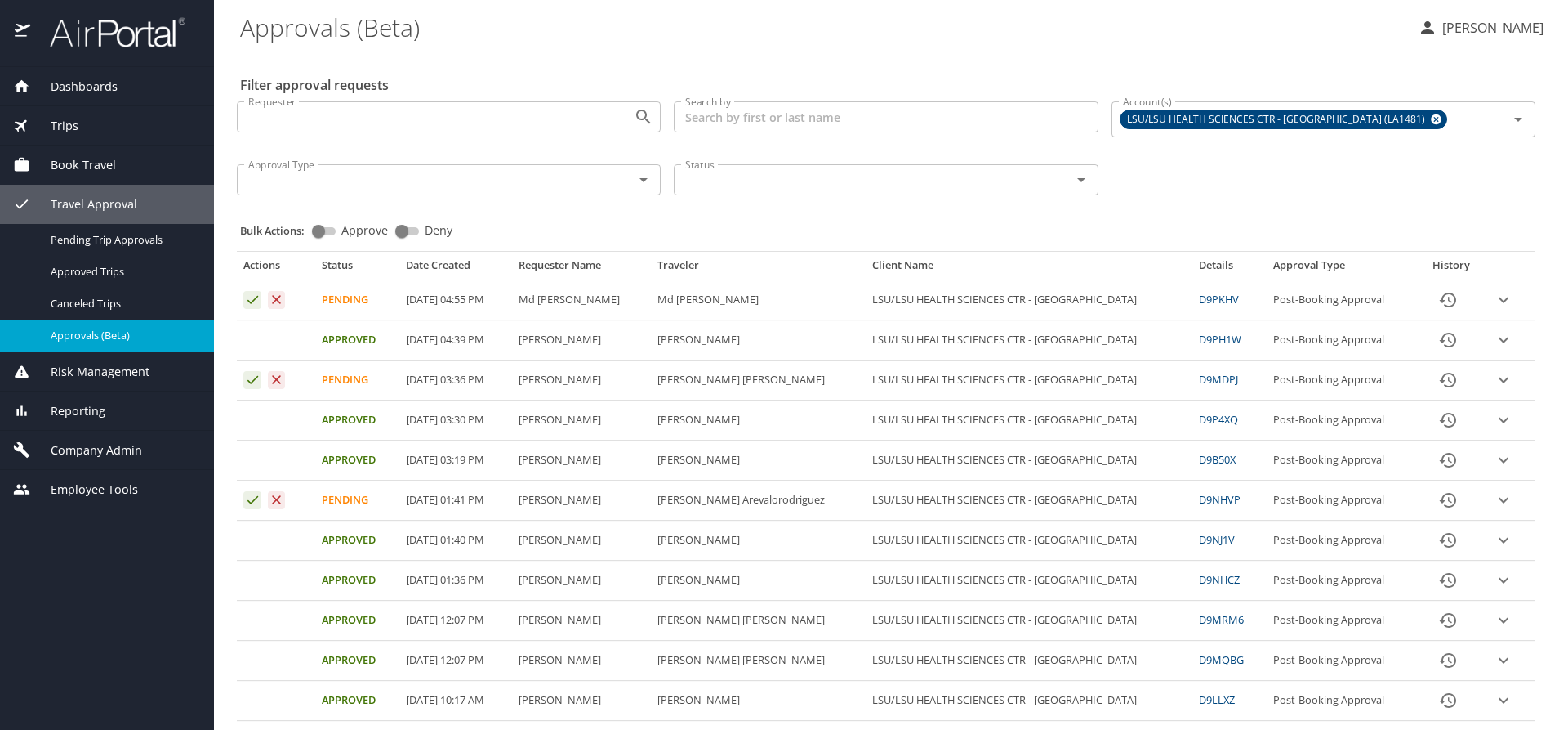
click at [1494, 309] on icon "expand row" at bounding box center [1504, 300] width 19 height 19
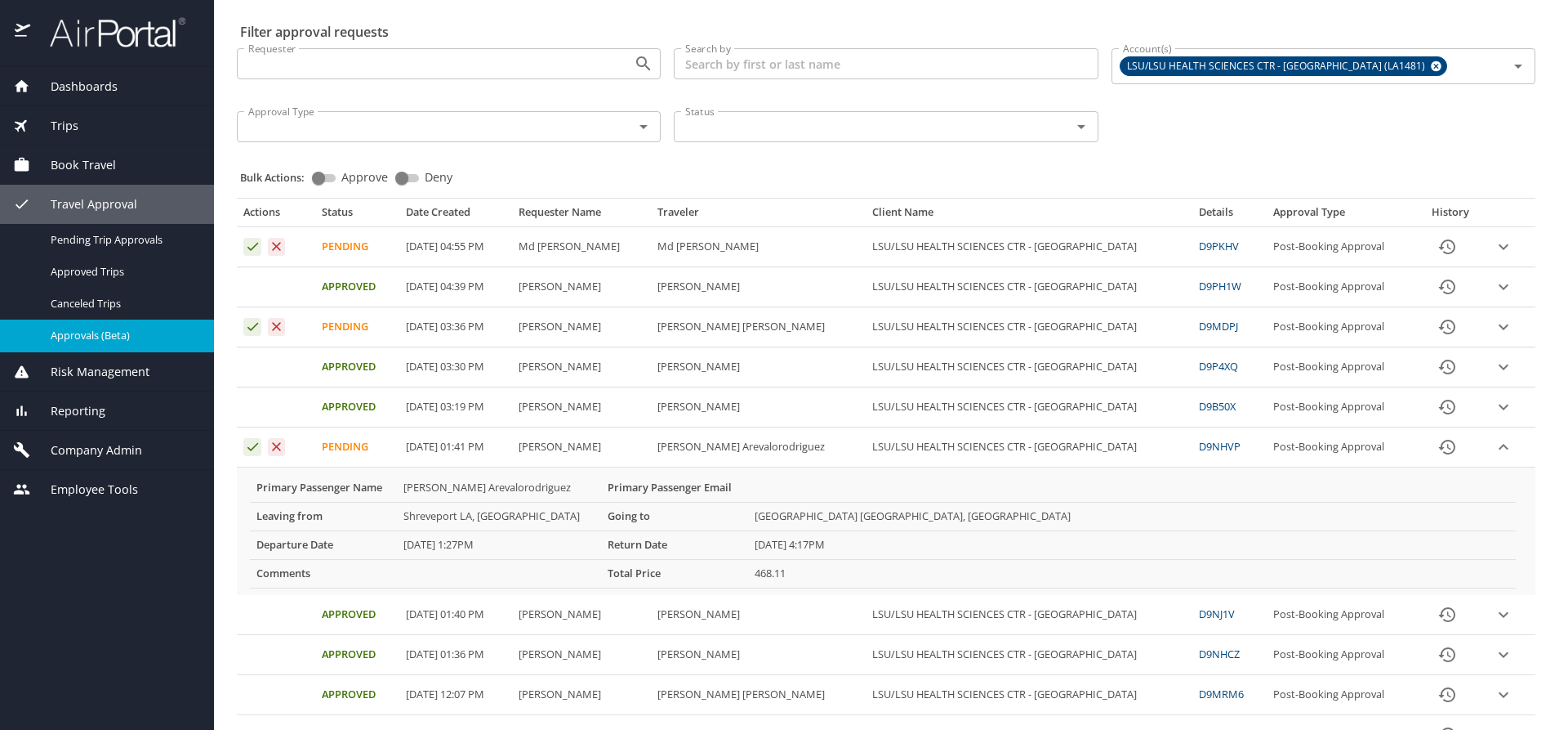
scroll to position [81, 0]
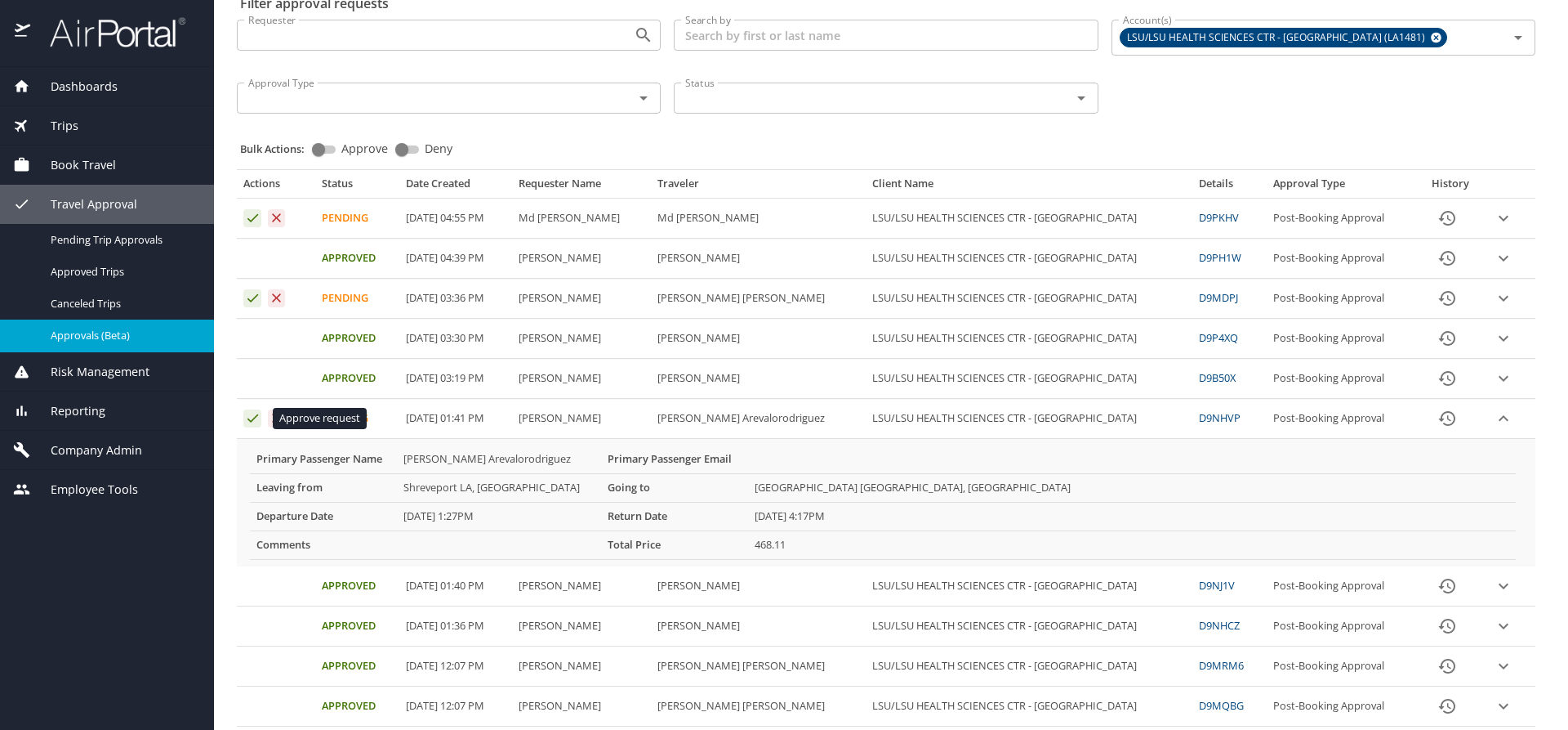
click at [253, 415] on icon "Approval table" at bounding box center [253, 418] width 16 height 16
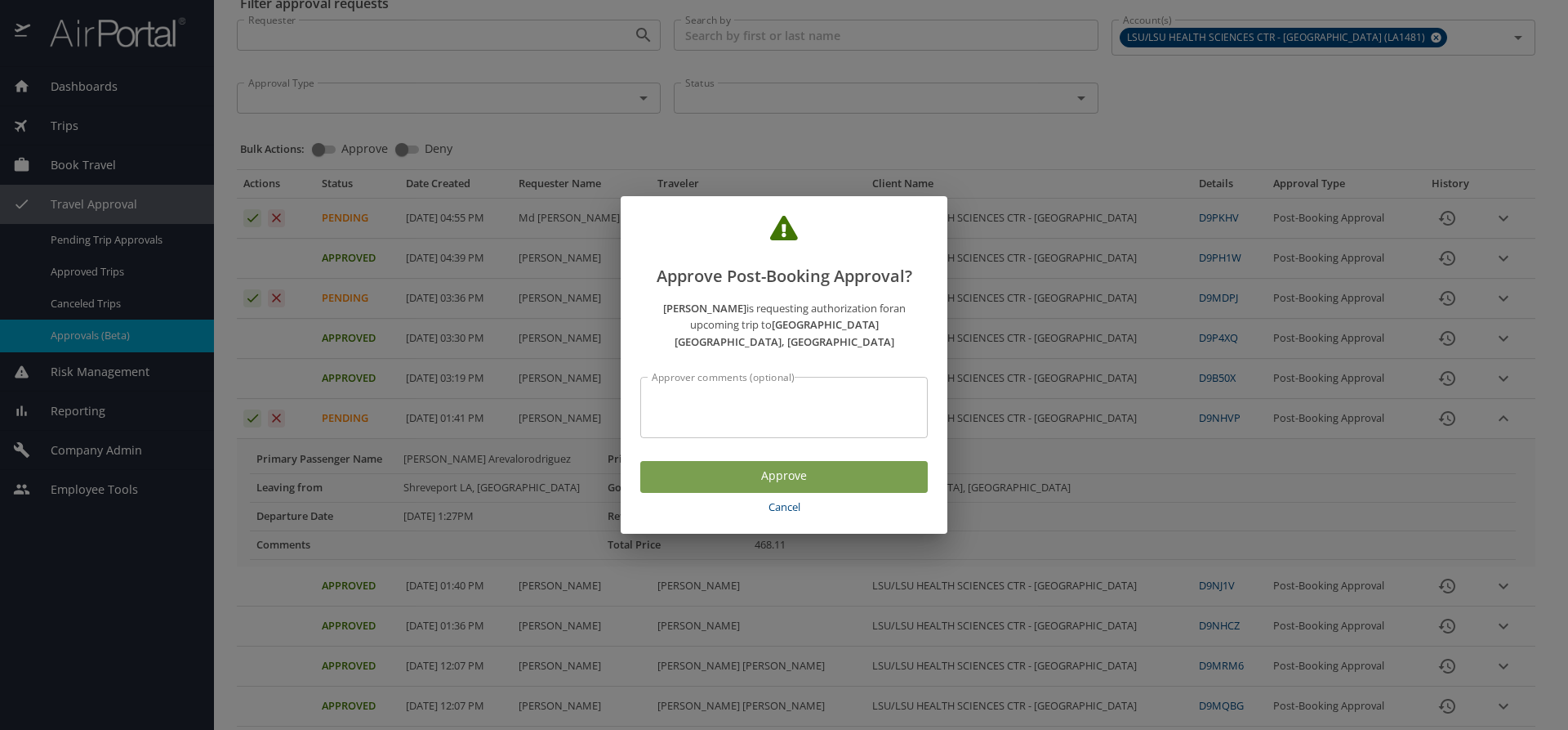
click at [713, 467] on span "Approve" at bounding box center [784, 475] width 261 height 20
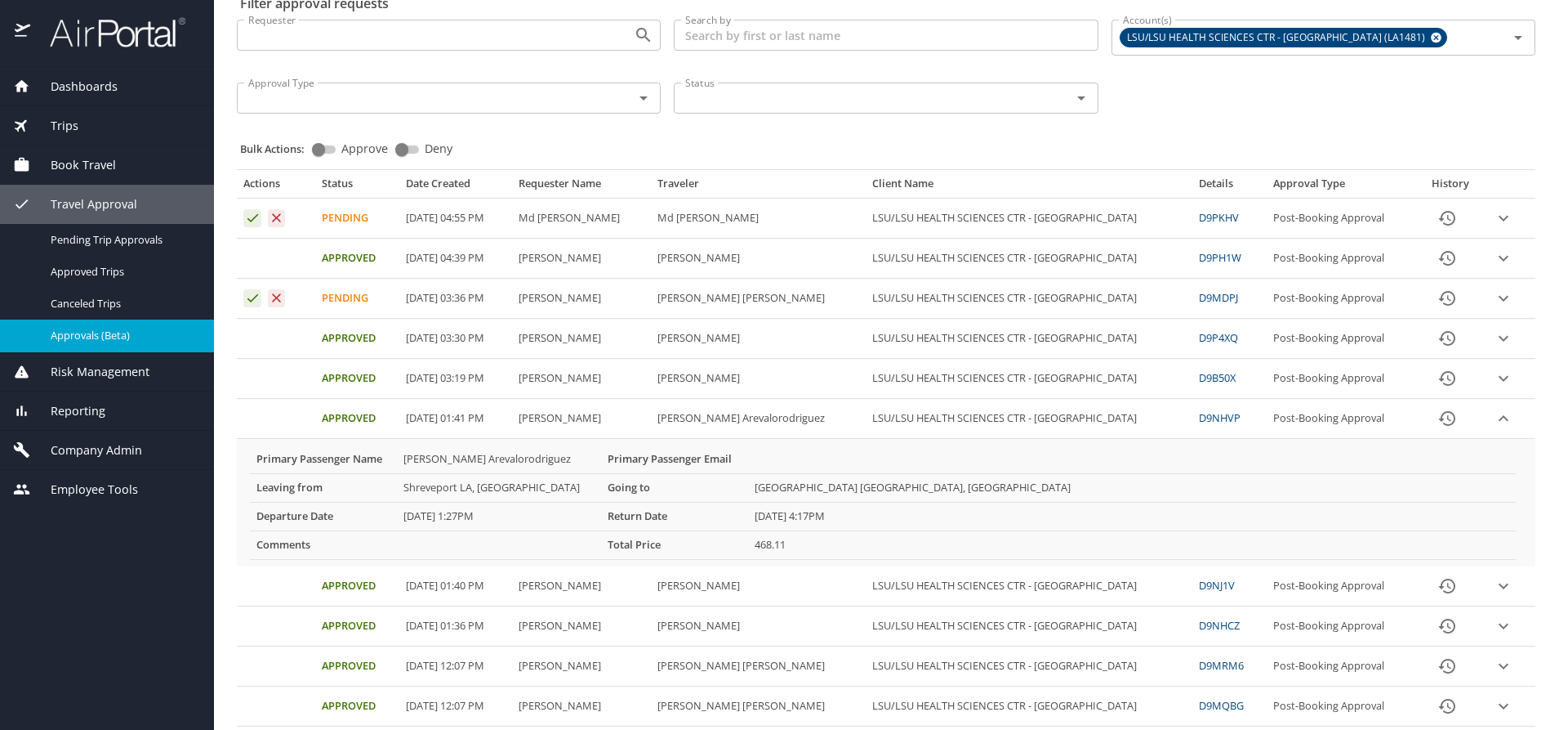
click at [1494, 228] on icon "expand row" at bounding box center [1504, 218] width 19 height 19
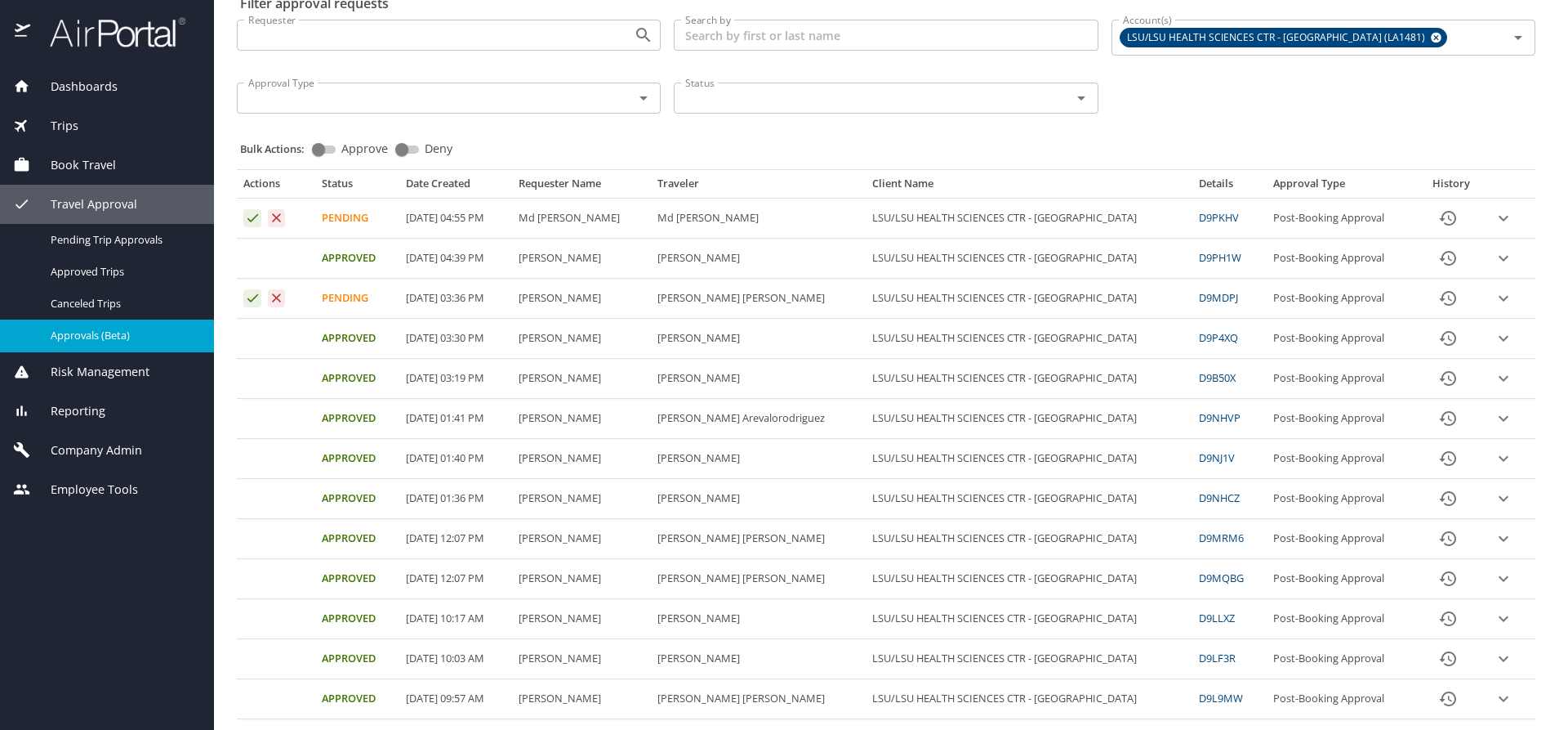
click at [1499, 221] on icon "expand row" at bounding box center [1504, 218] width 10 height 5
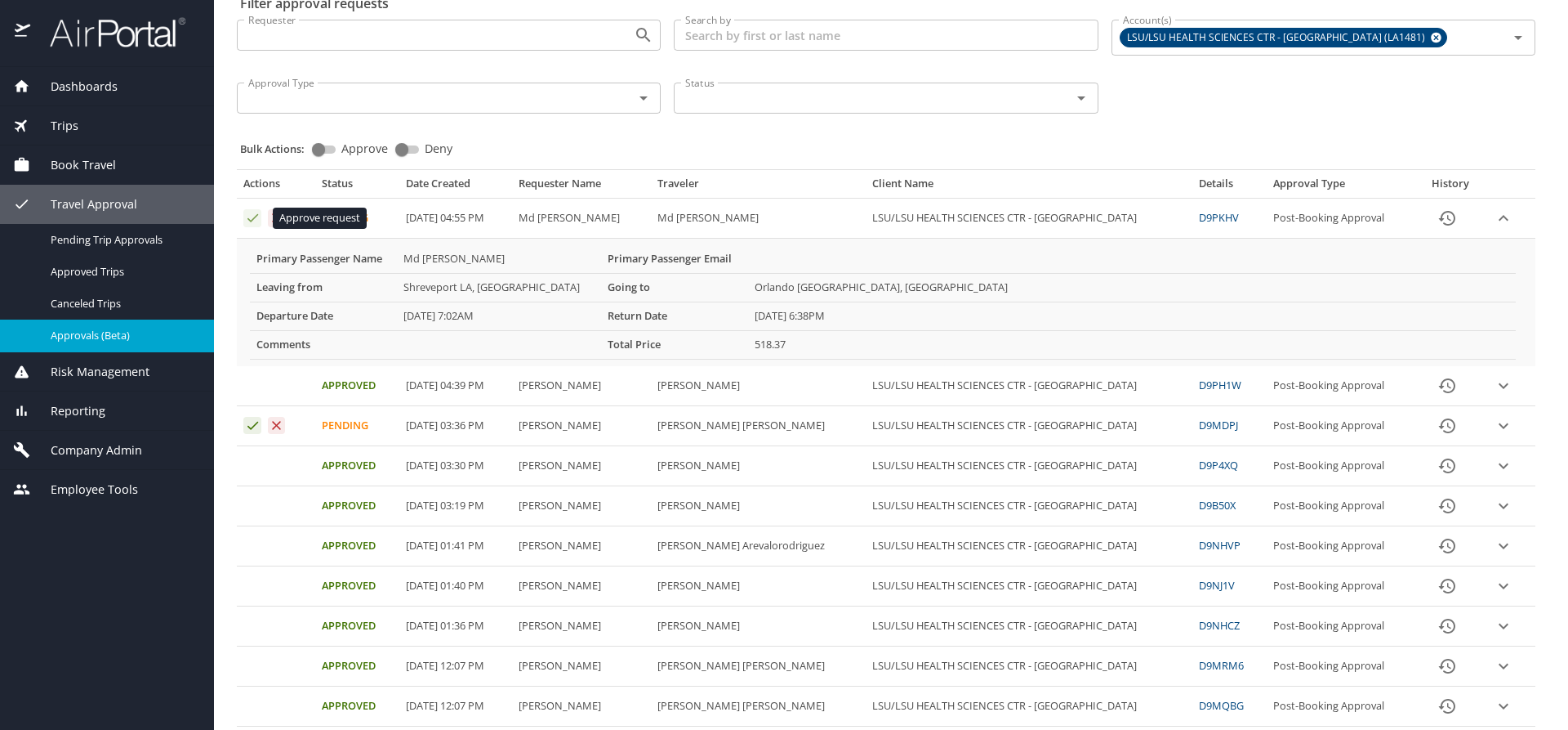
click at [254, 220] on icon "Approval table" at bounding box center [253, 217] width 11 height 8
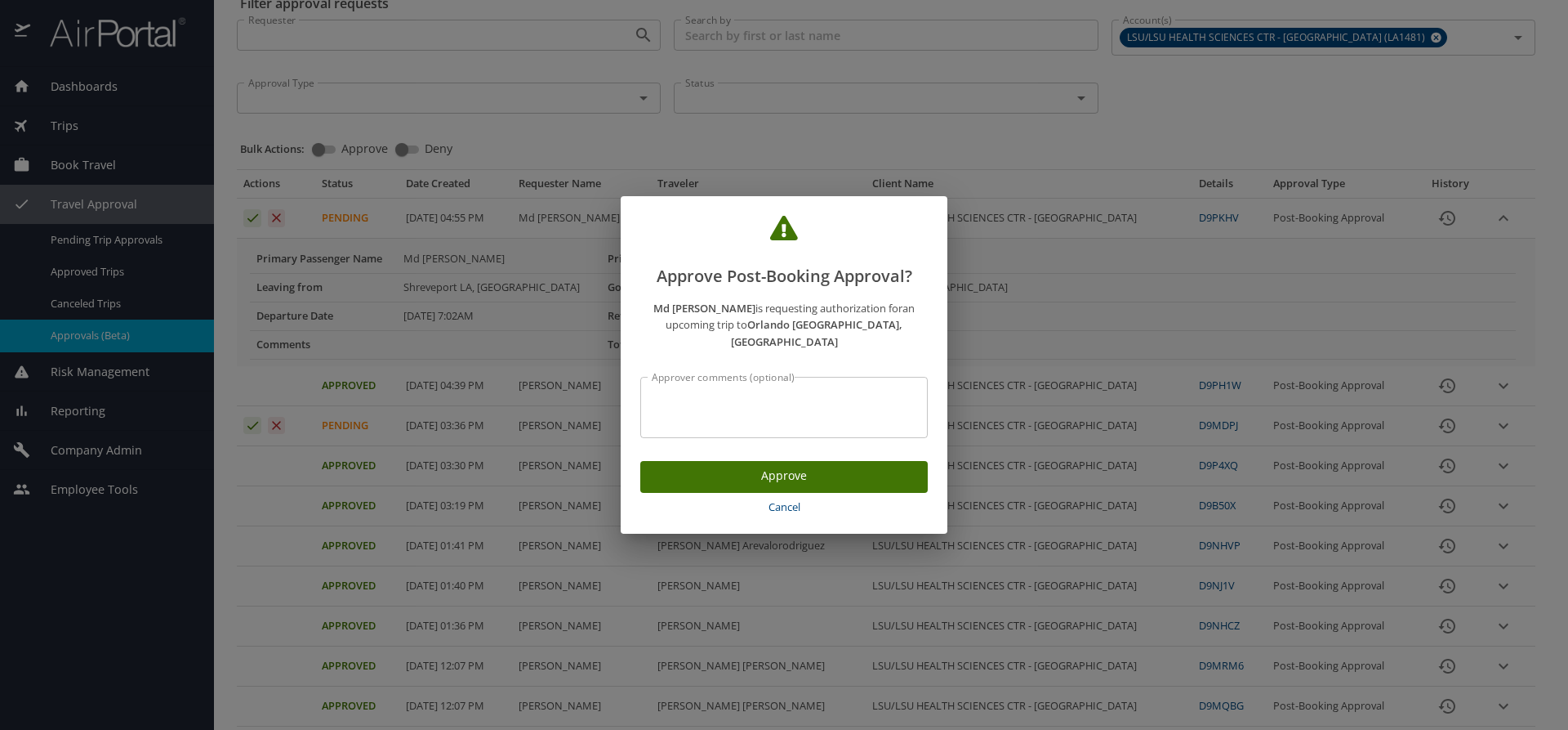
click at [678, 468] on span "Approve" at bounding box center [784, 475] width 261 height 20
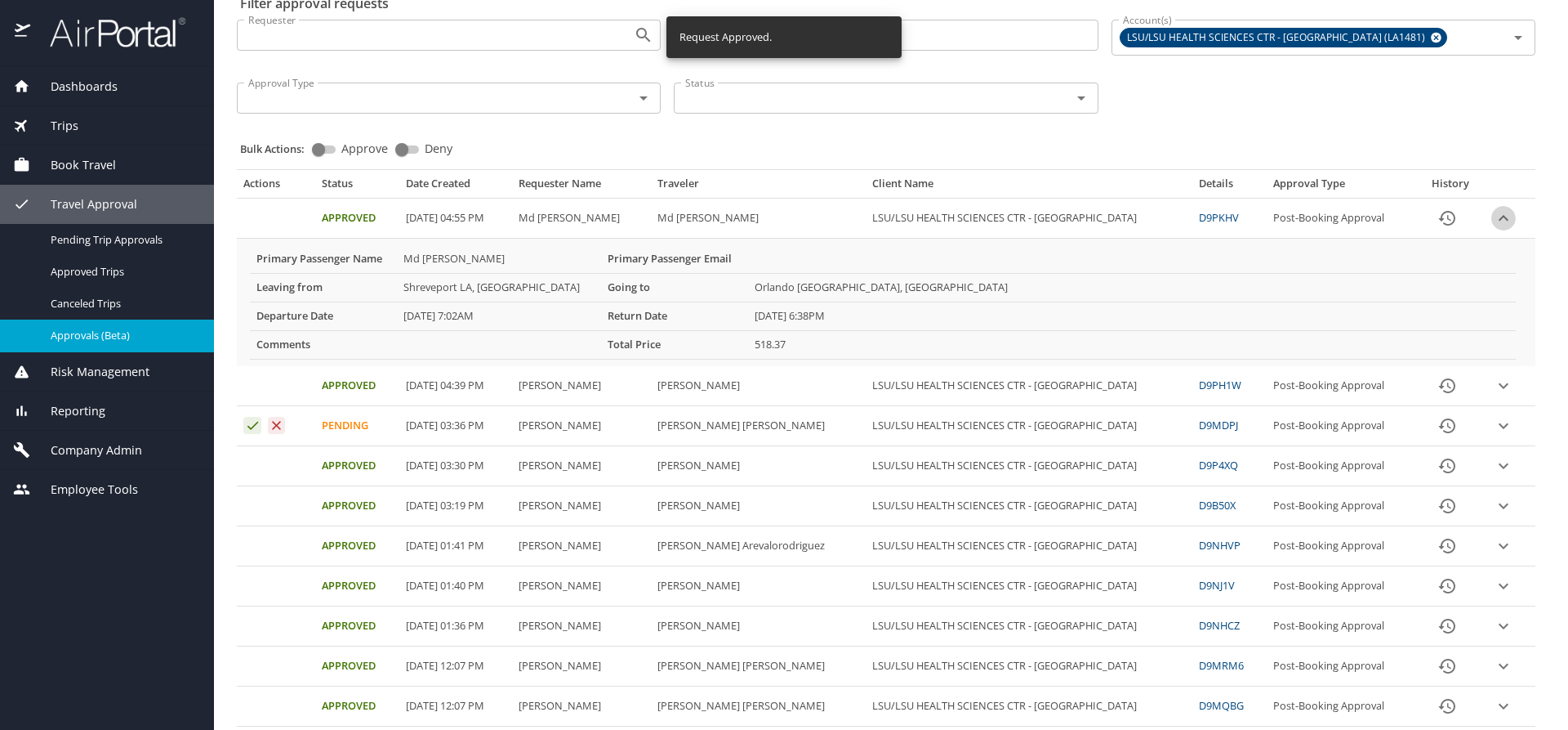
click at [1496, 217] on icon "expand row" at bounding box center [1504, 218] width 19 height 19
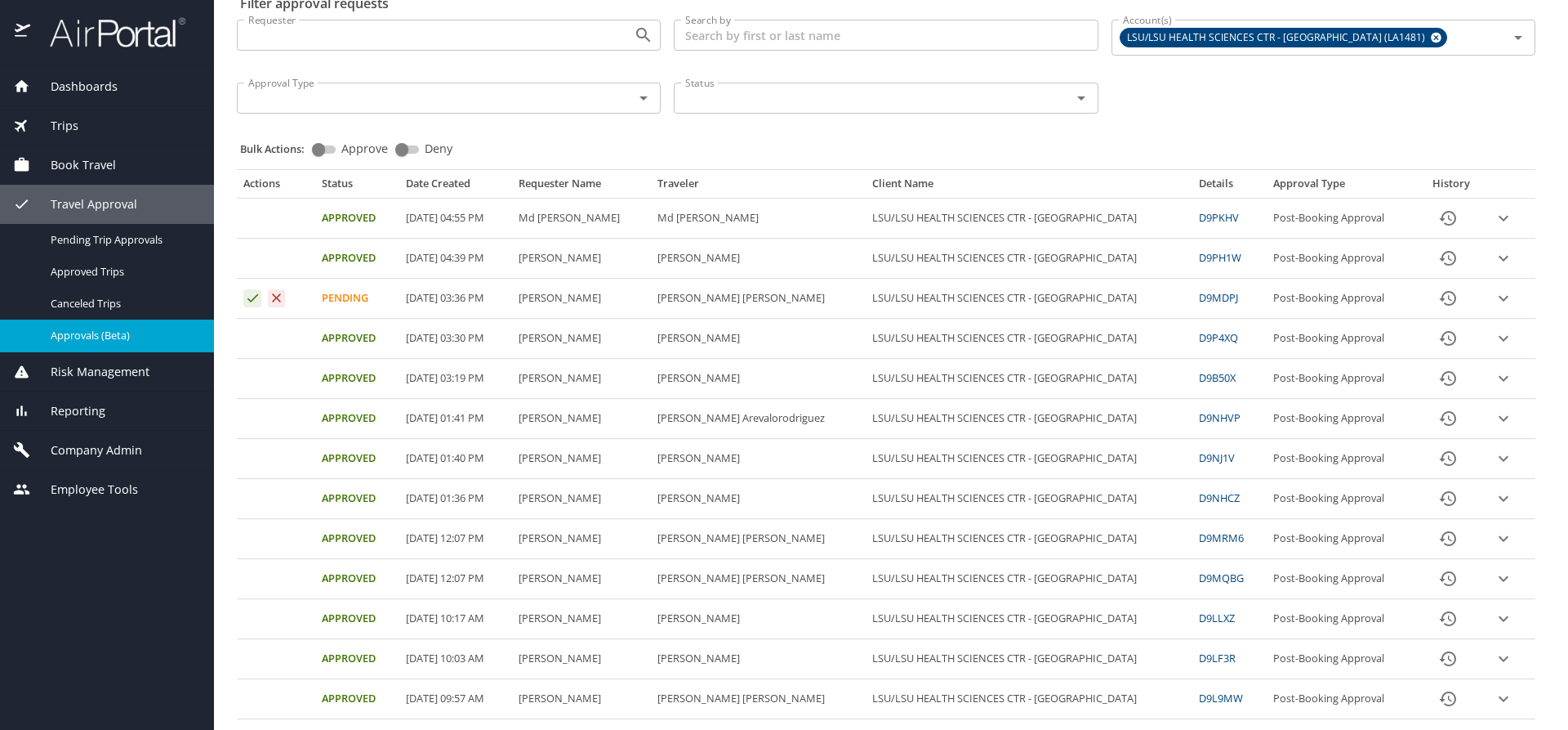
scroll to position [0, 0]
